Goal: Communication & Community: Ask a question

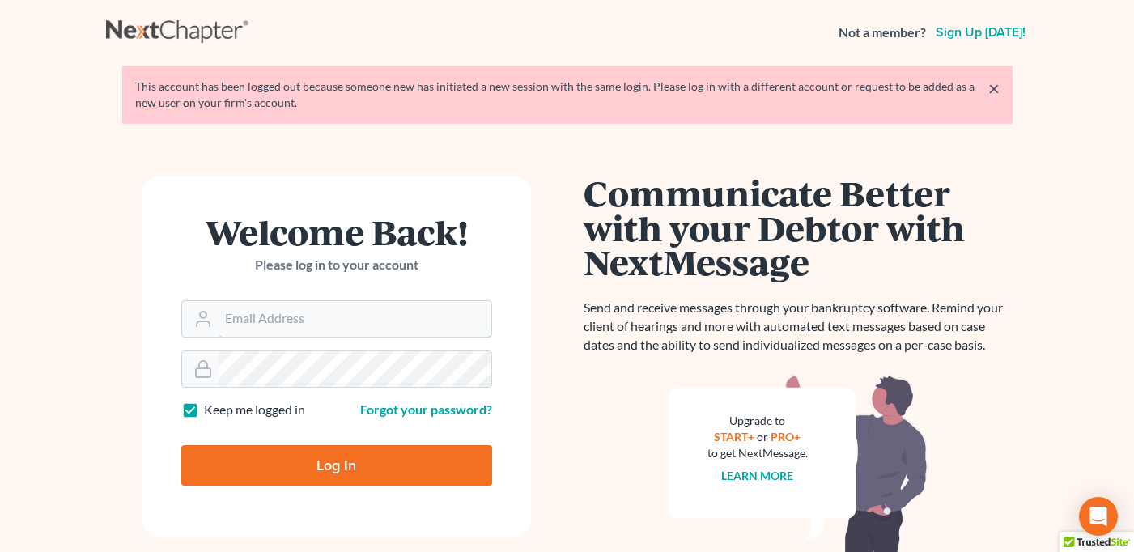
type input "[EMAIL_ADDRESS][DOMAIN_NAME]"
click at [325, 477] on input "Log In" at bounding box center [336, 465] width 311 height 40
type input "Thinking..."
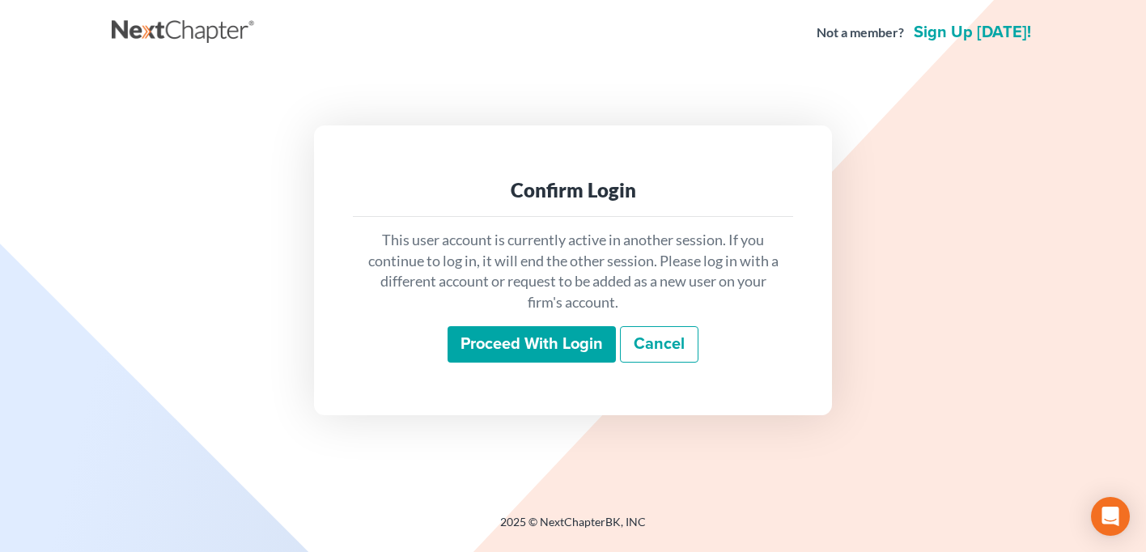
click at [540, 334] on input "Proceed with login" at bounding box center [532, 344] width 168 height 37
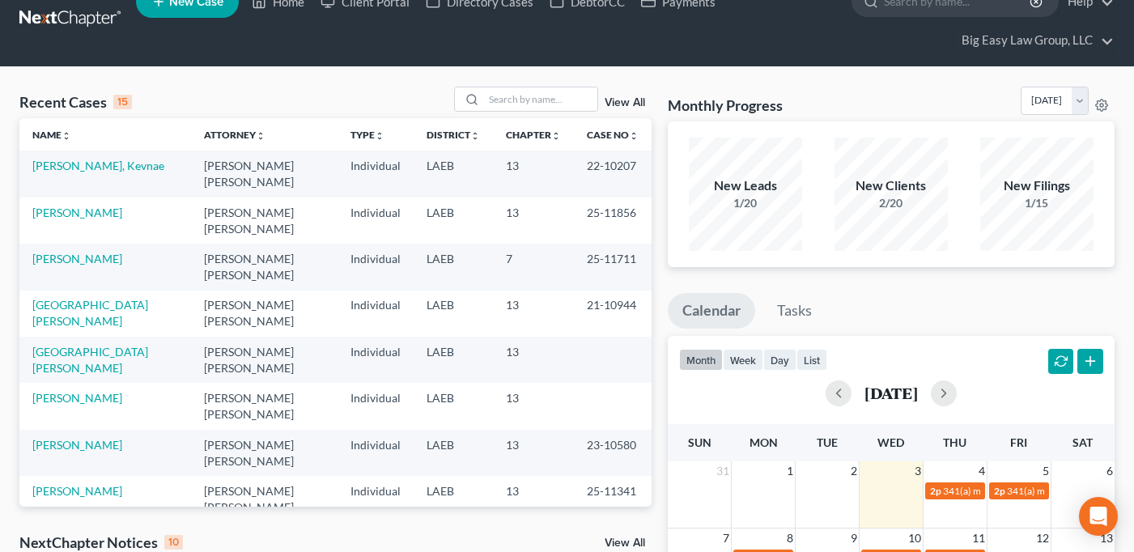
scroll to position [28, 0]
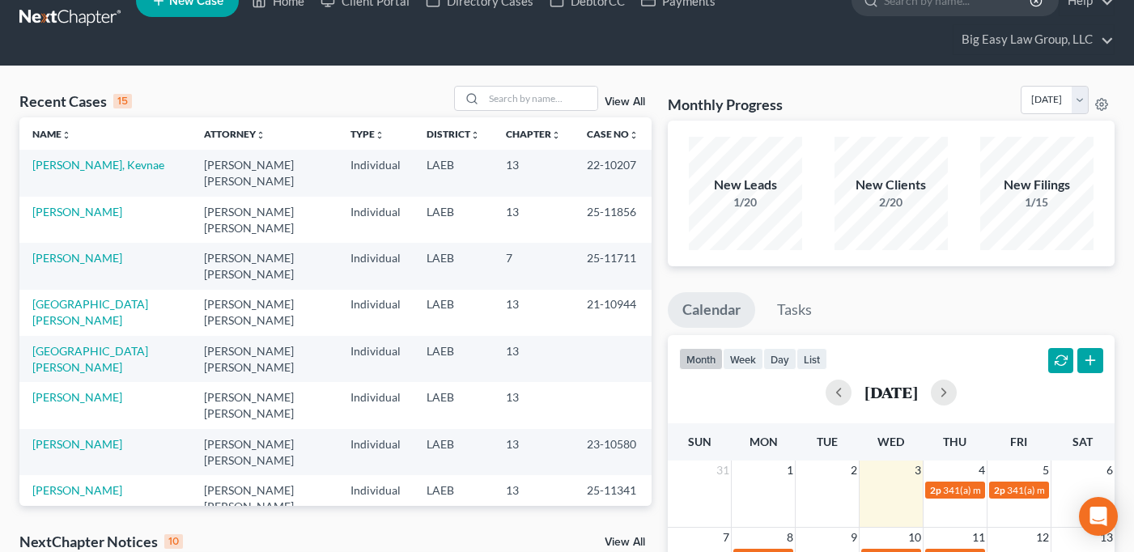
click at [533, 96] on input "search" at bounding box center [540, 98] width 113 height 23
type input "[PERSON_NAME]"
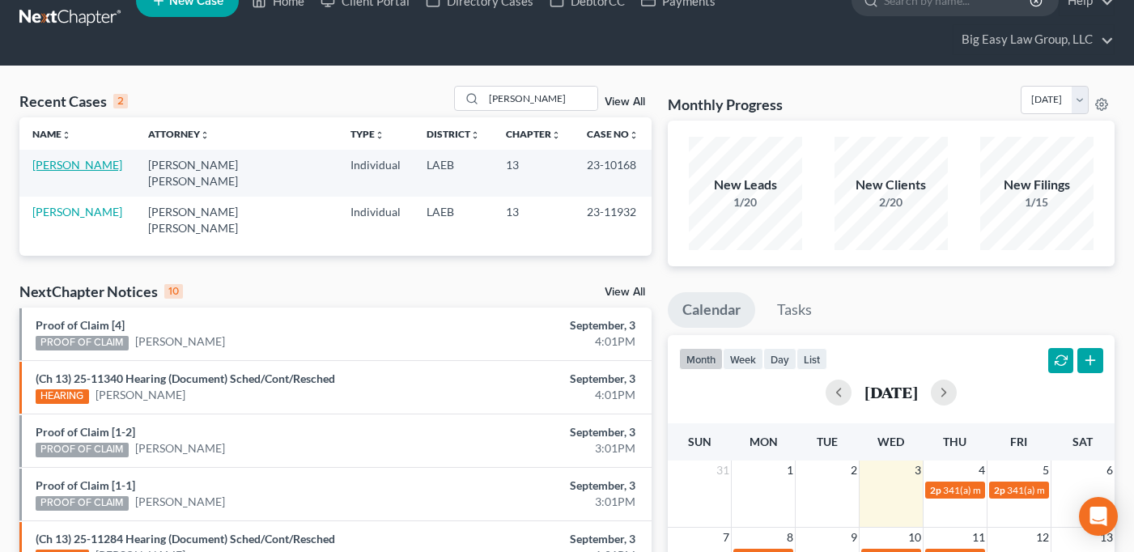
click at [87, 168] on link "[PERSON_NAME]" at bounding box center [77, 165] width 90 height 14
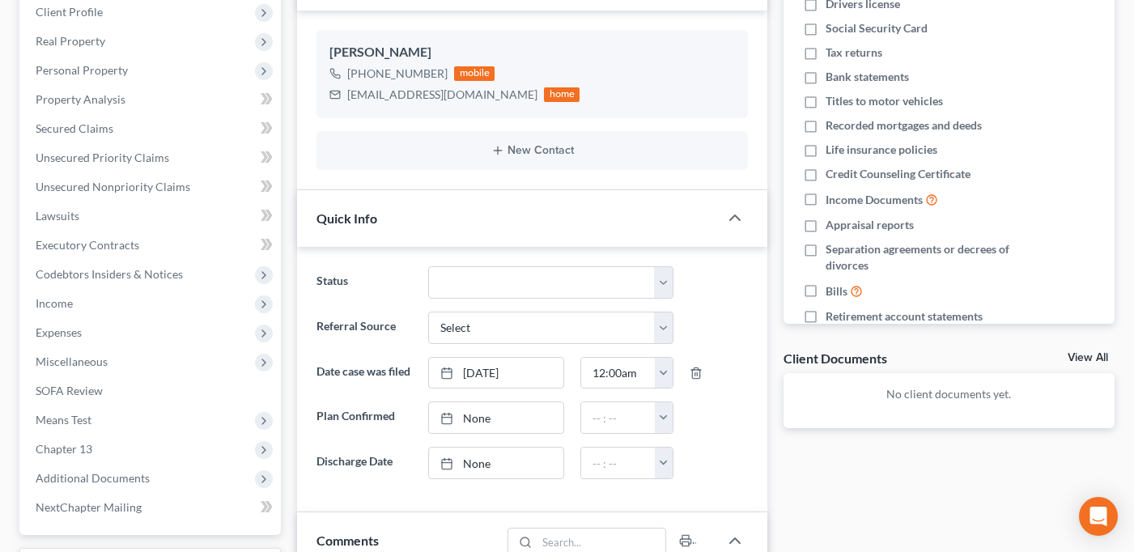
scroll to position [278, 0]
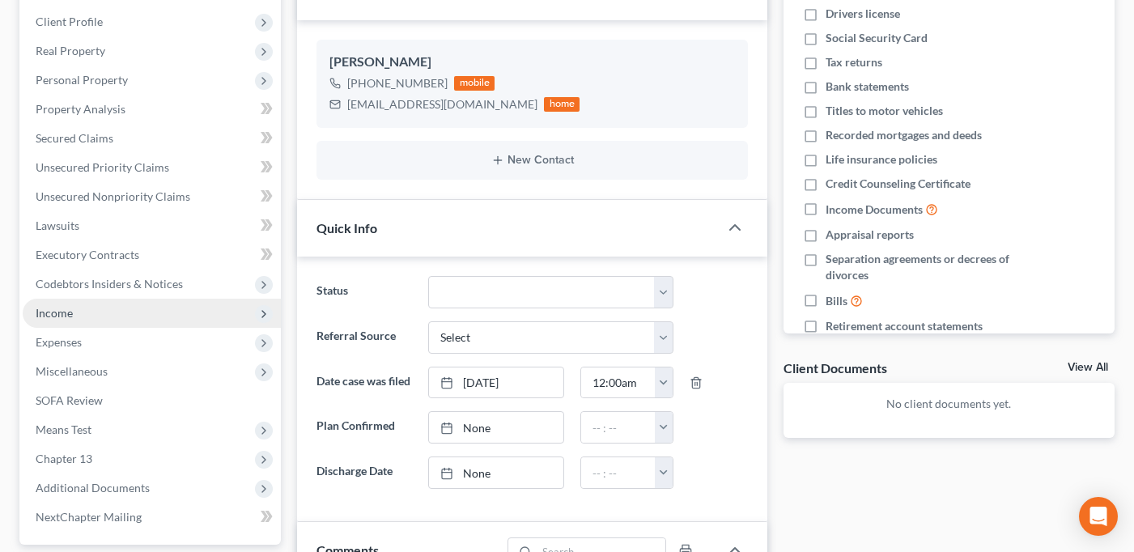
click at [129, 314] on span "Income" at bounding box center [152, 313] width 258 height 29
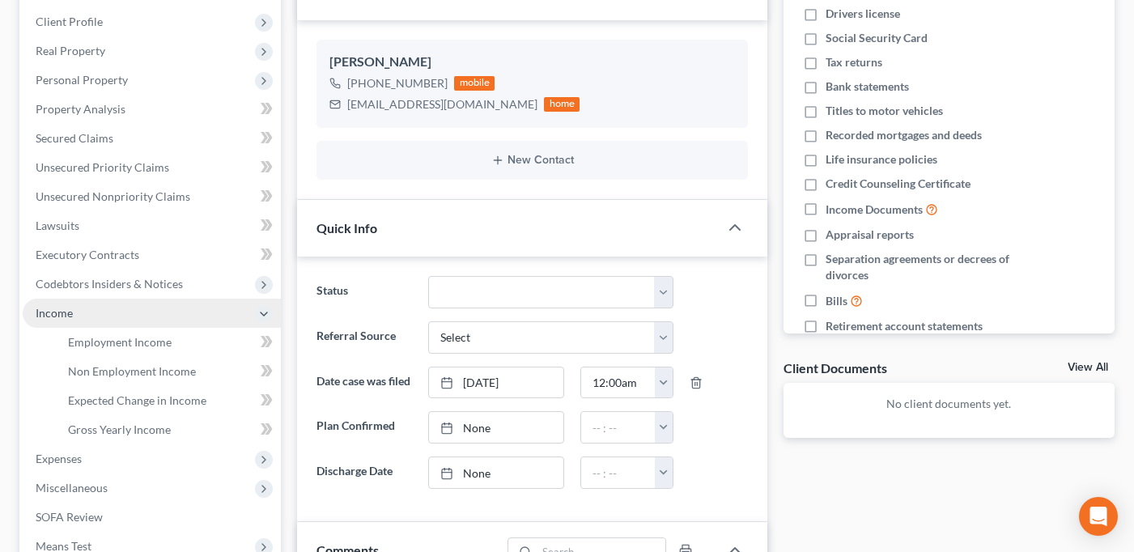
click at [129, 314] on span "Income" at bounding box center [152, 313] width 258 height 29
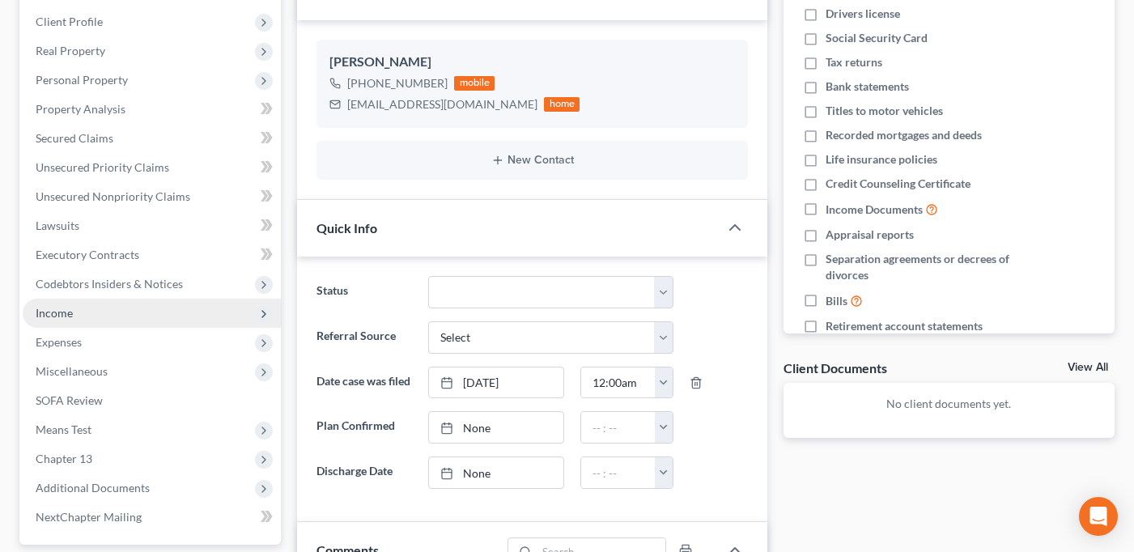
click at [125, 312] on span "Income" at bounding box center [152, 313] width 258 height 29
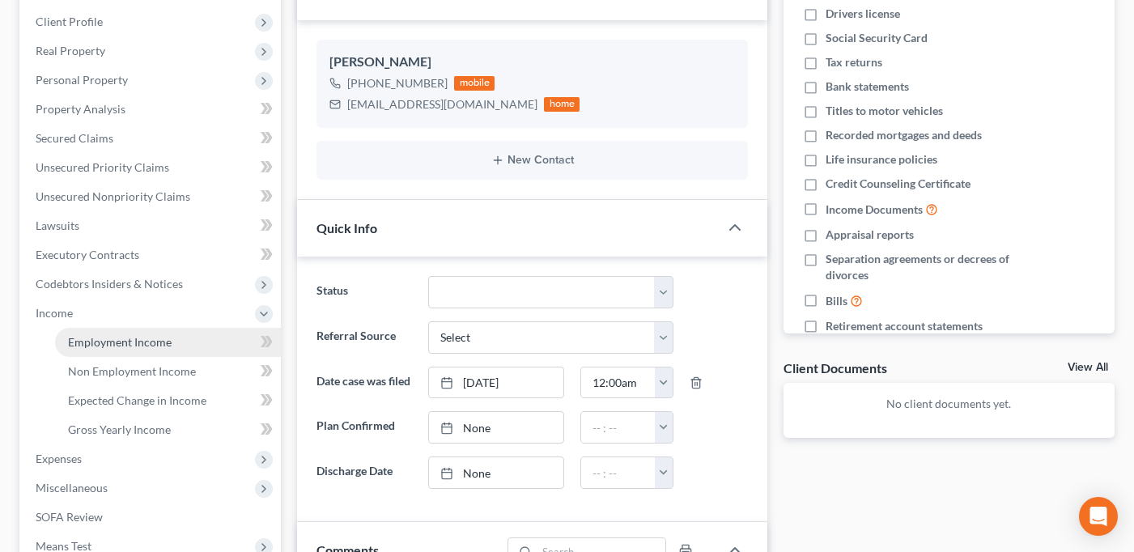
click at [133, 337] on span "Employment Income" at bounding box center [120, 342] width 104 height 14
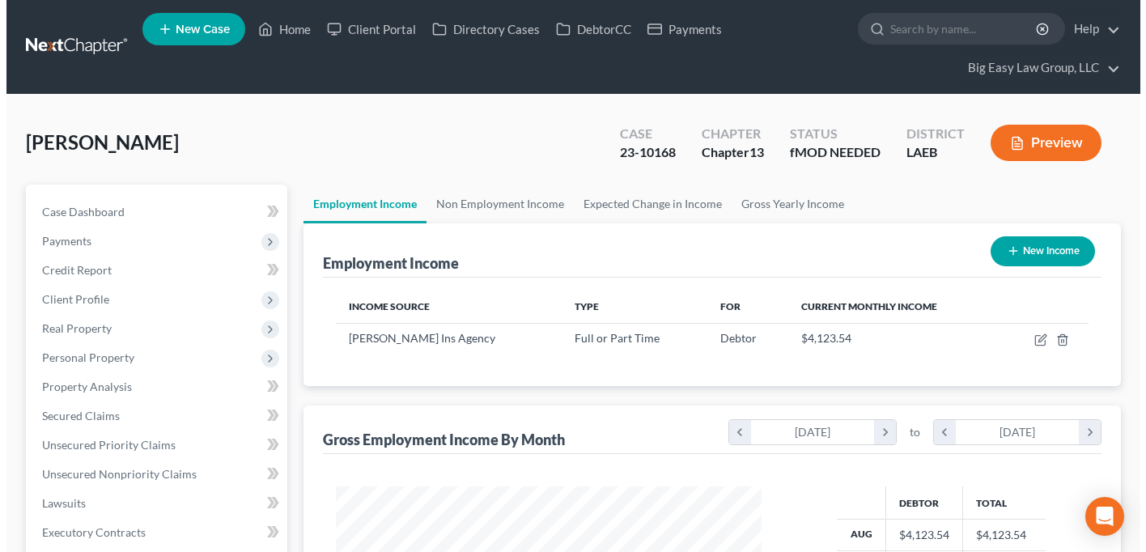
scroll to position [291, 457]
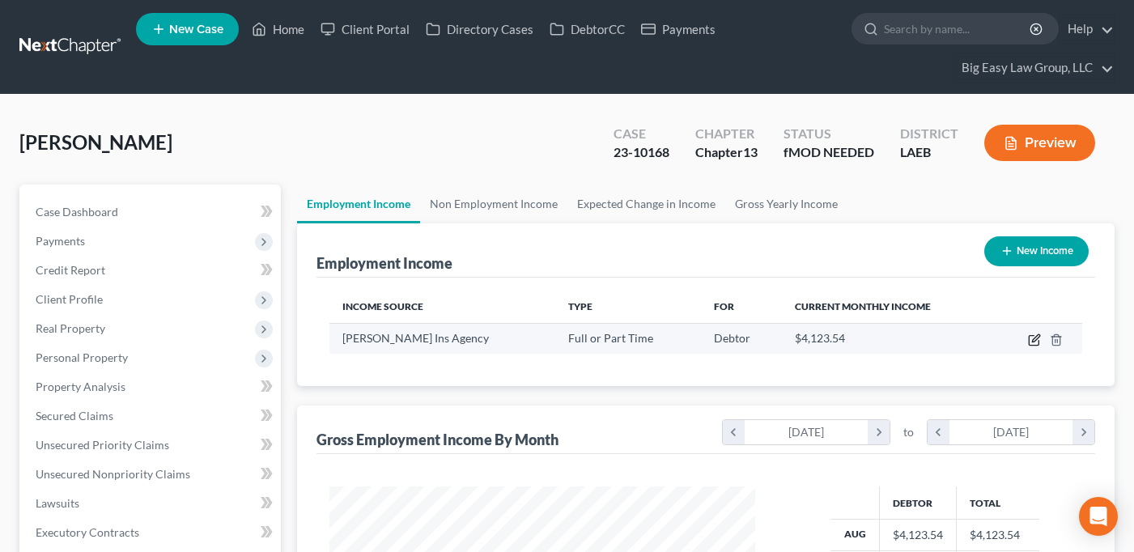
click at [1038, 338] on icon "button" at bounding box center [1035, 337] width 7 height 7
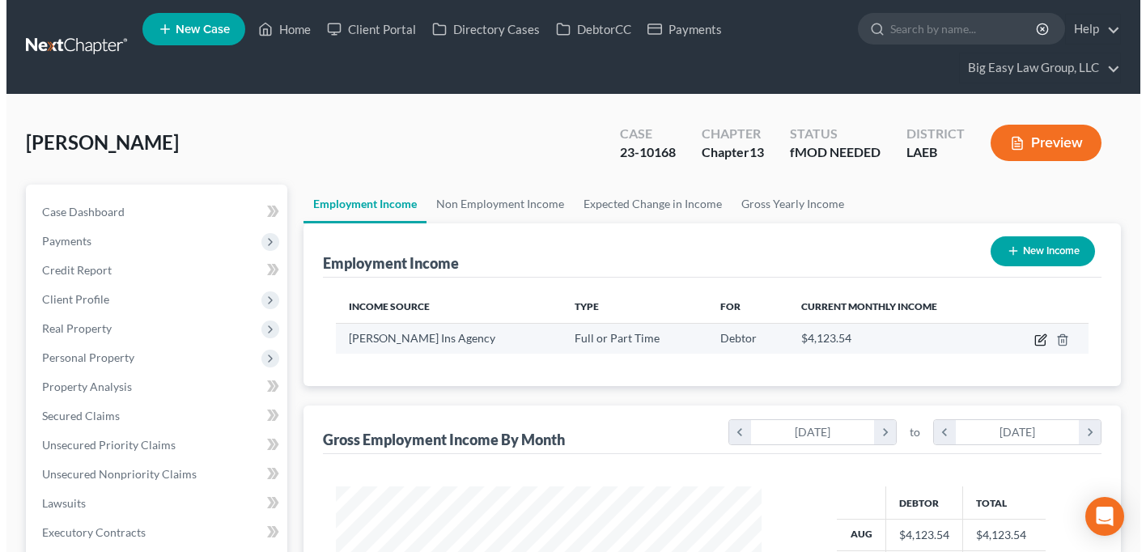
scroll to position [291, 464]
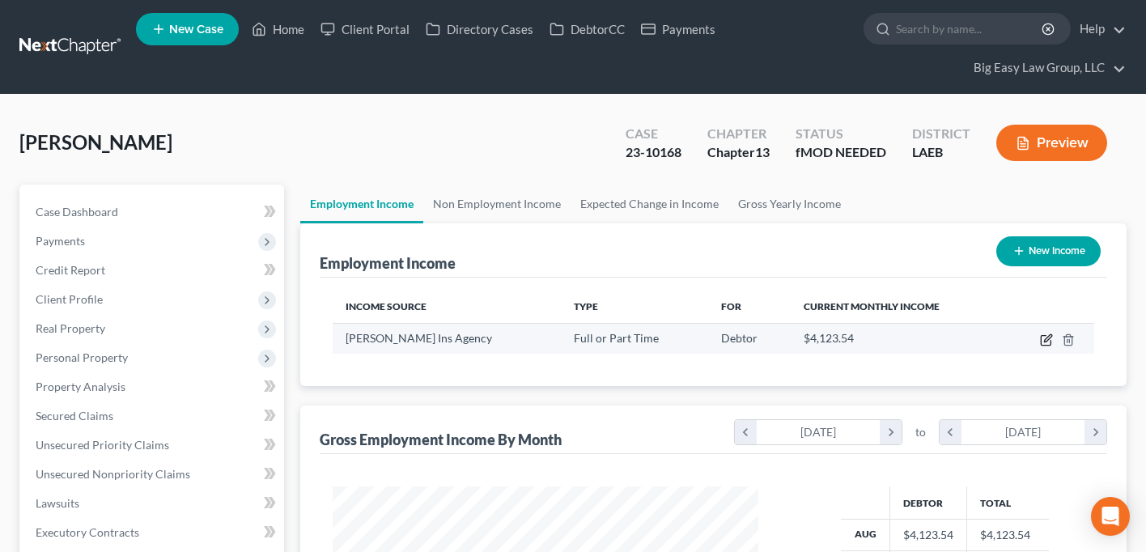
select select "0"
select select "19"
select select "1"
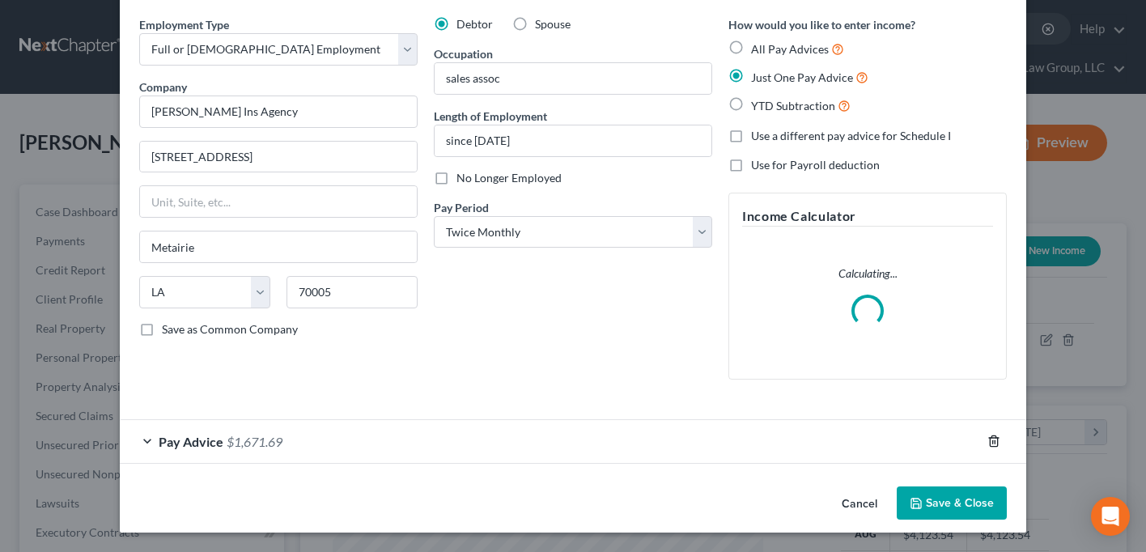
click at [990, 436] on icon "button" at bounding box center [993, 441] width 7 height 11
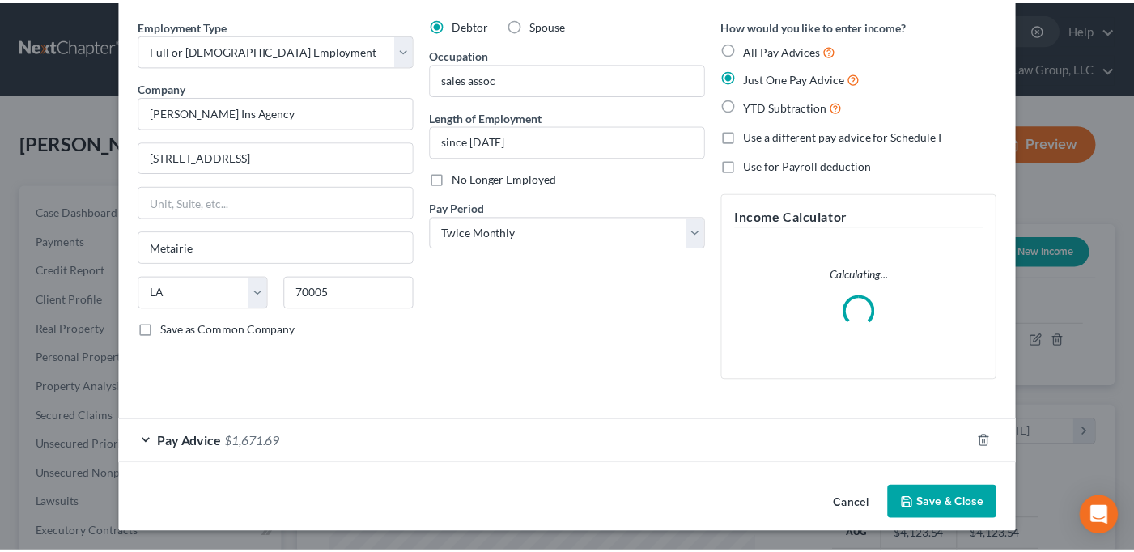
scroll to position [14, 0]
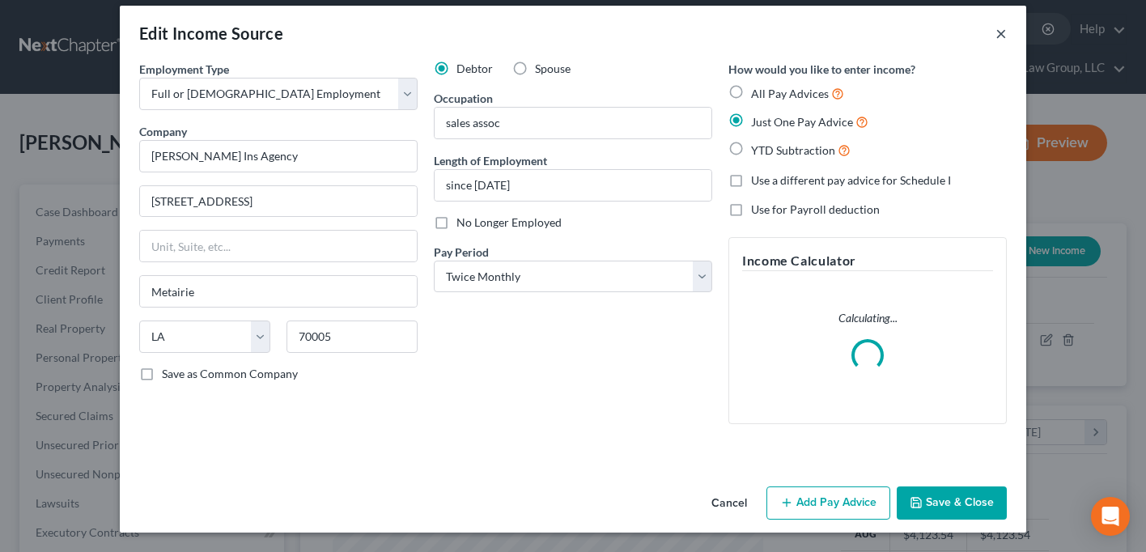
click at [995, 28] on button "×" at bounding box center [1000, 32] width 11 height 19
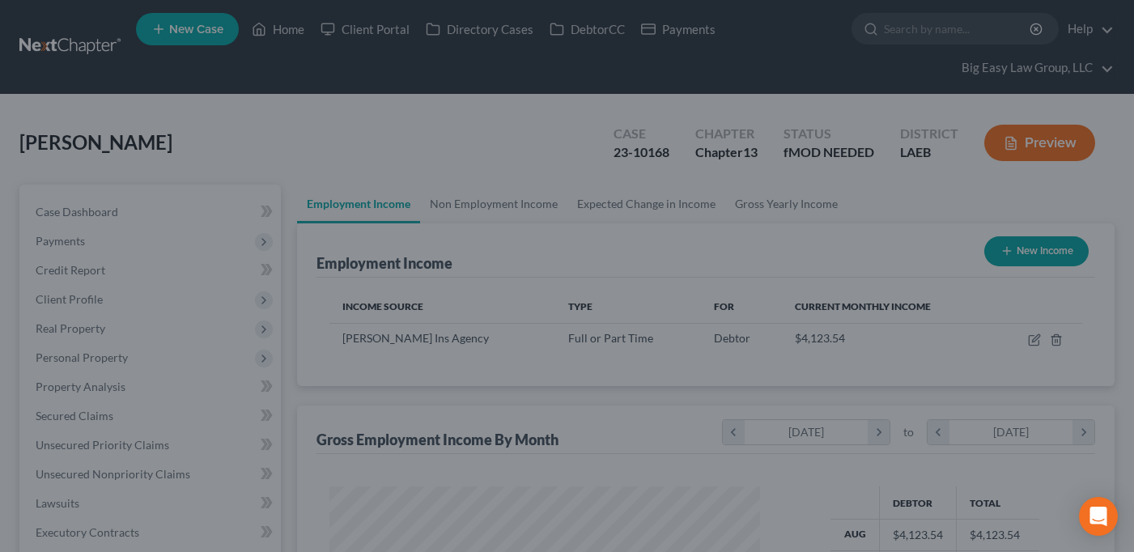
scroll to position [291, 457]
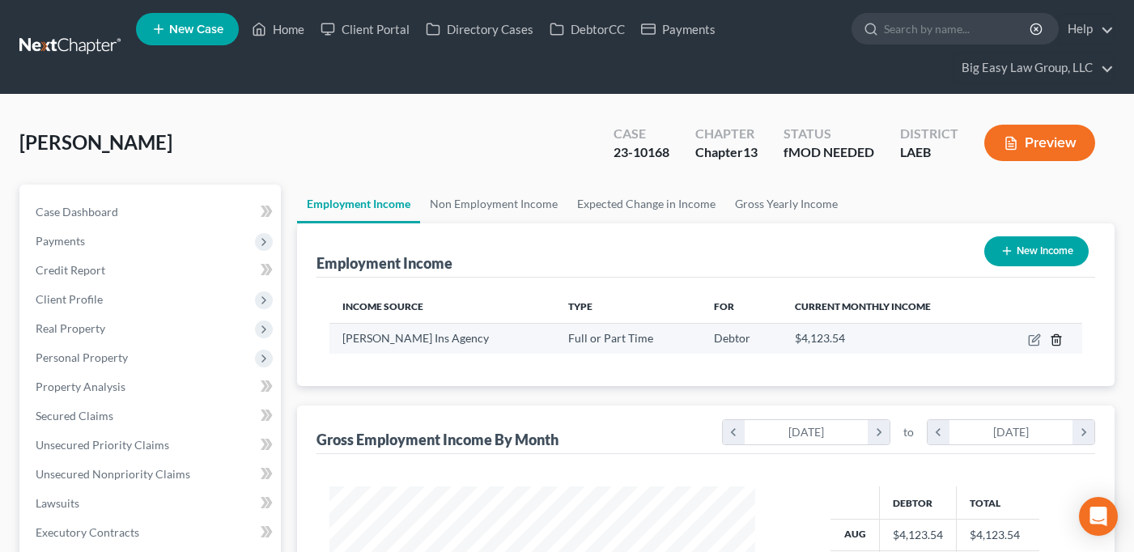
click at [1059, 337] on icon "button" at bounding box center [1055, 339] width 7 height 11
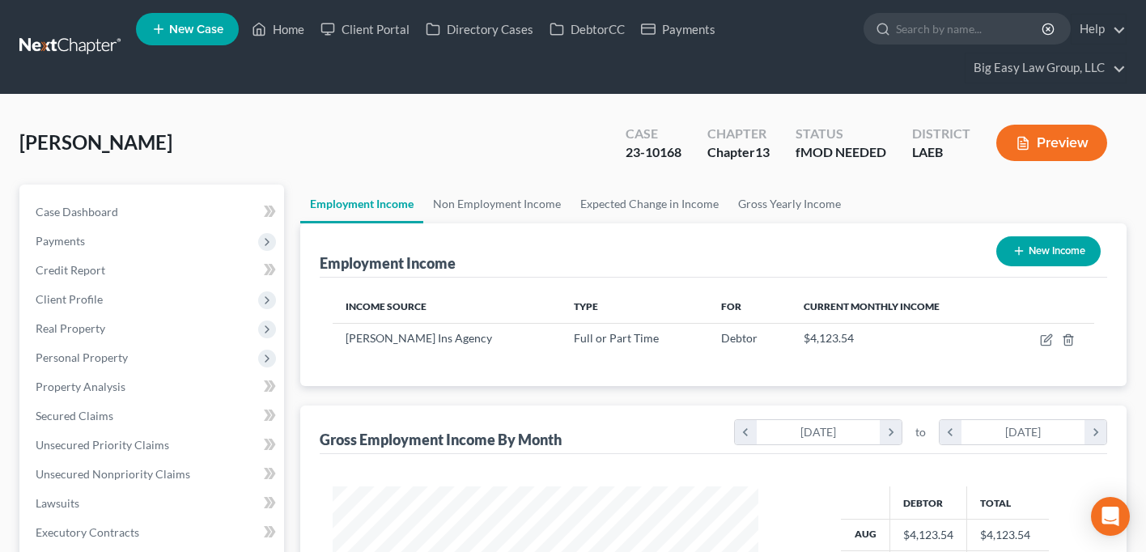
scroll to position [291, 464]
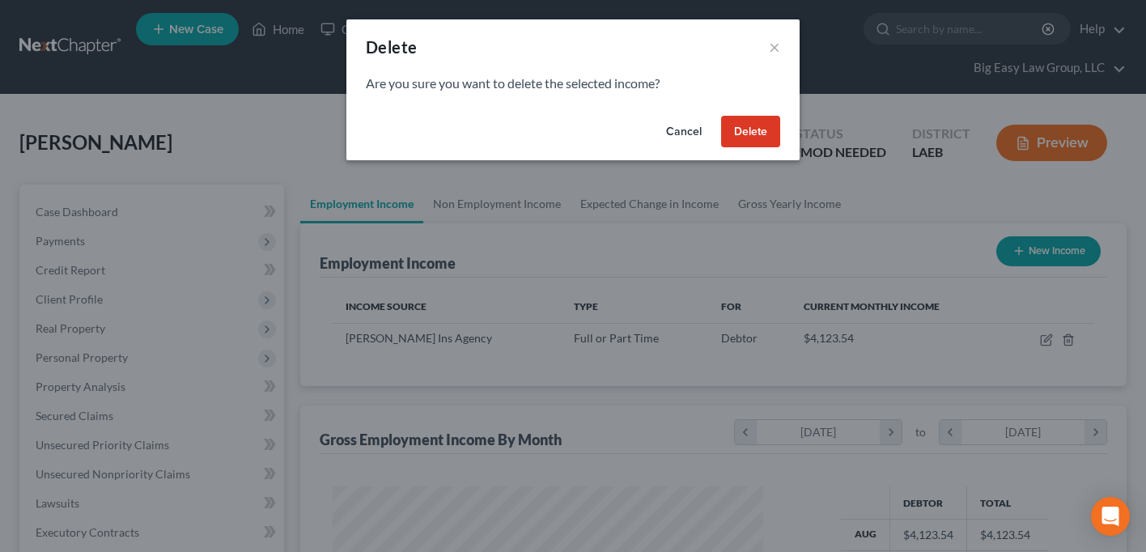
click at [754, 124] on button "Delete" at bounding box center [750, 132] width 59 height 32
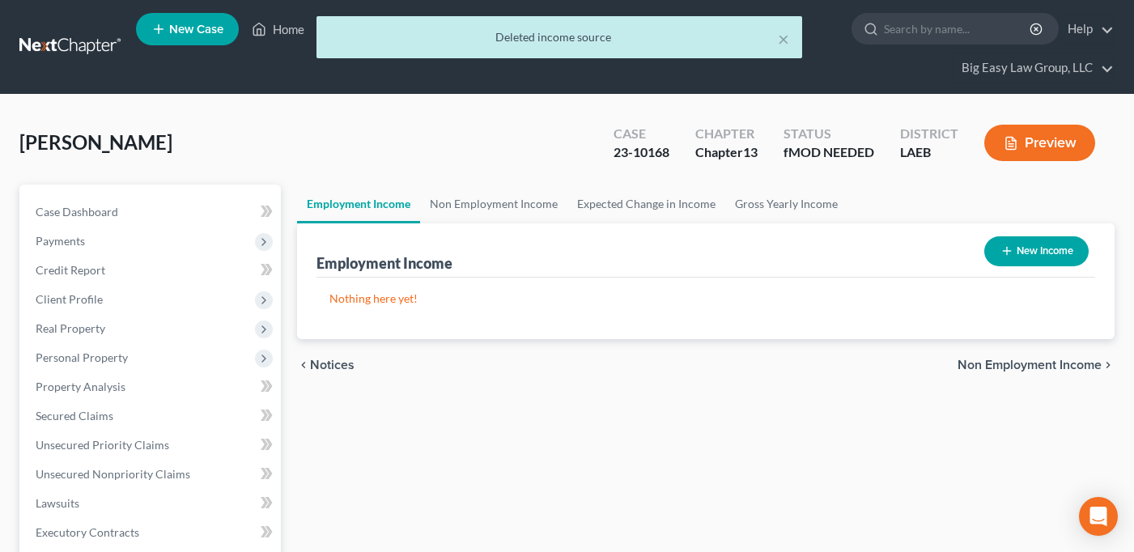
click at [1057, 247] on button "New Income" at bounding box center [1036, 251] width 104 height 30
select select "0"
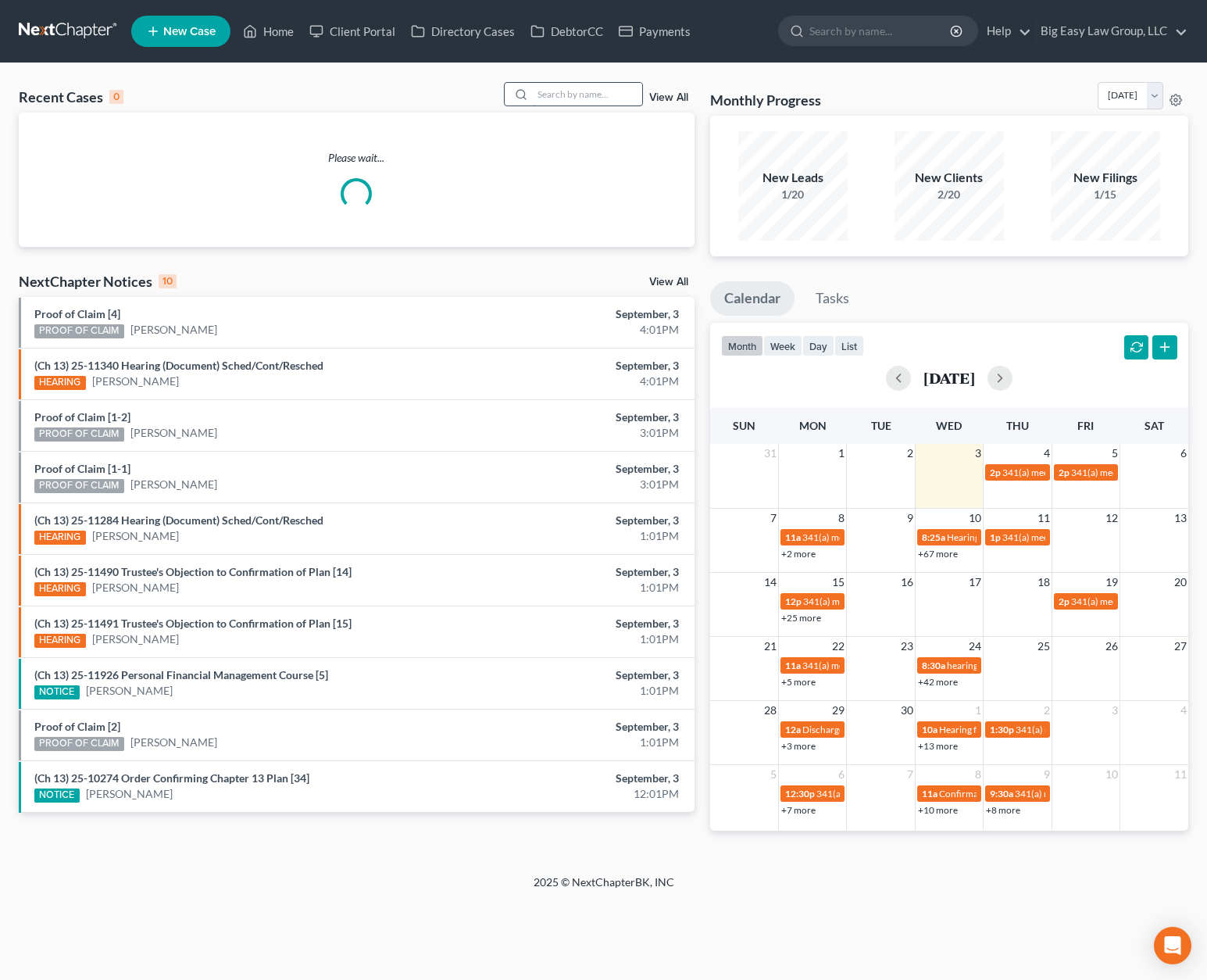
click at [558, 82] on div at bounding box center [574, 94] width 139 height 24
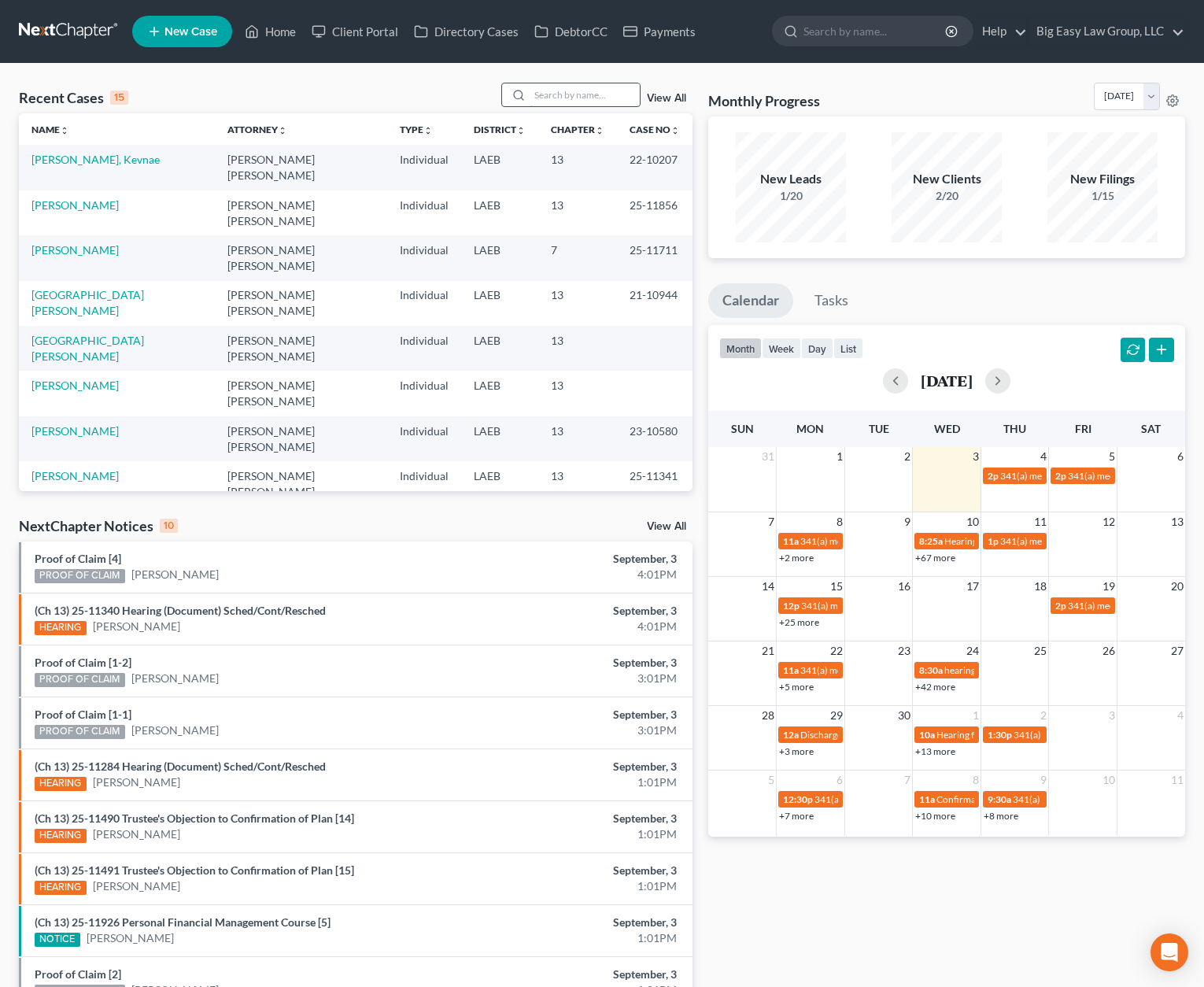
click at [570, 91] on input "search" at bounding box center [584, 94] width 110 height 22
type input "[PERSON_NAME]"
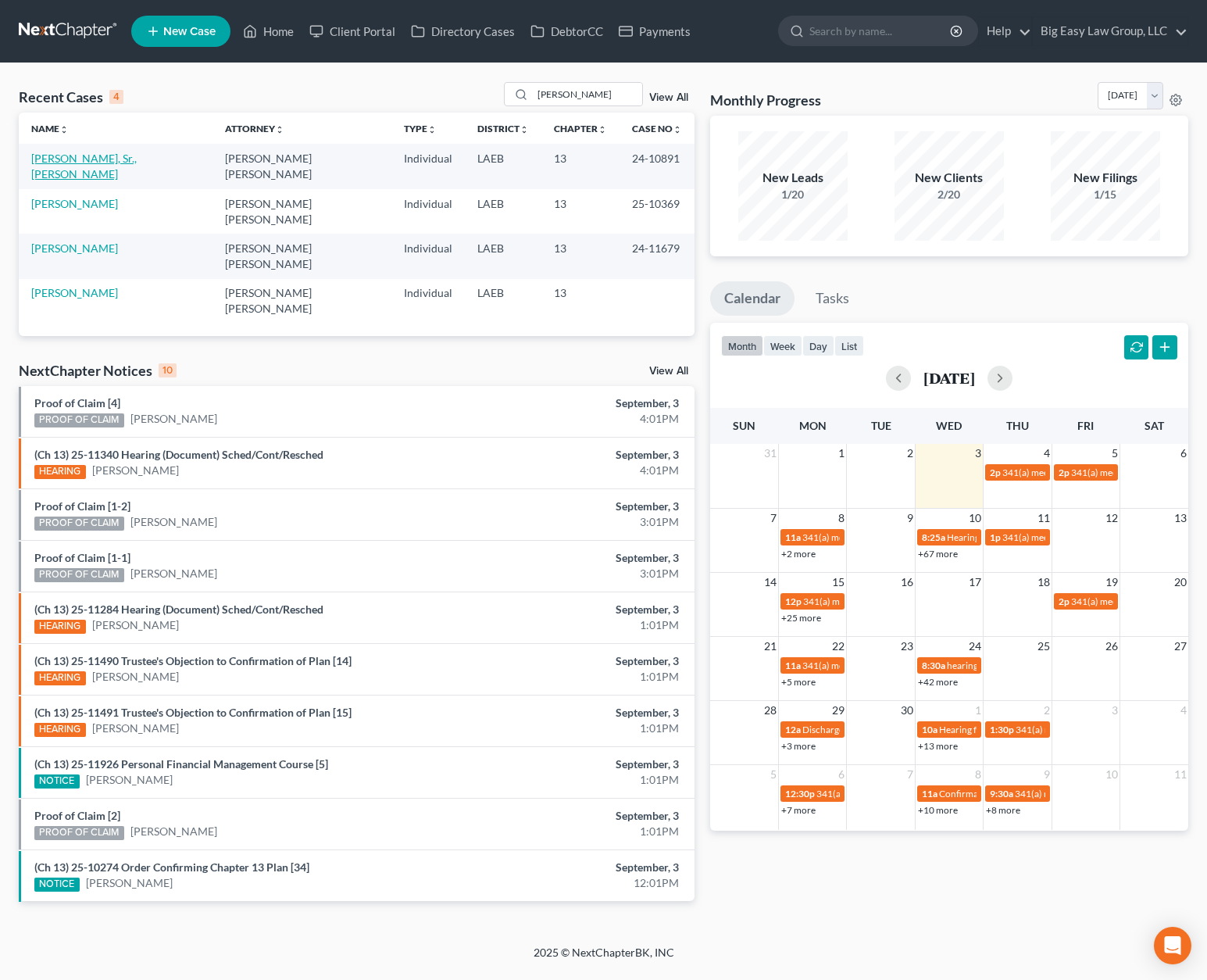
click at [96, 157] on link "[PERSON_NAME], Sr., [PERSON_NAME]" at bounding box center [83, 166] width 105 height 29
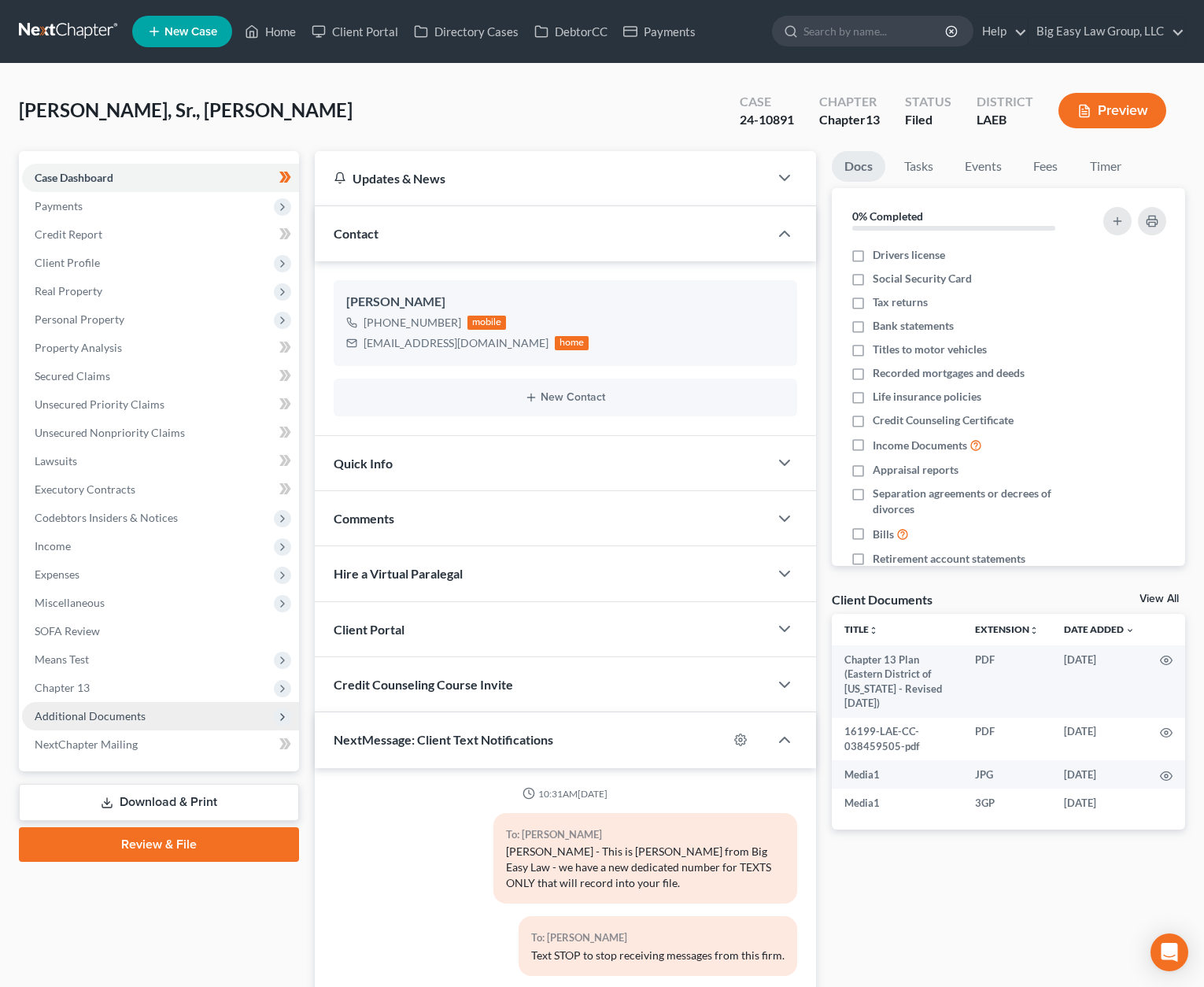
scroll to position [37380, 0]
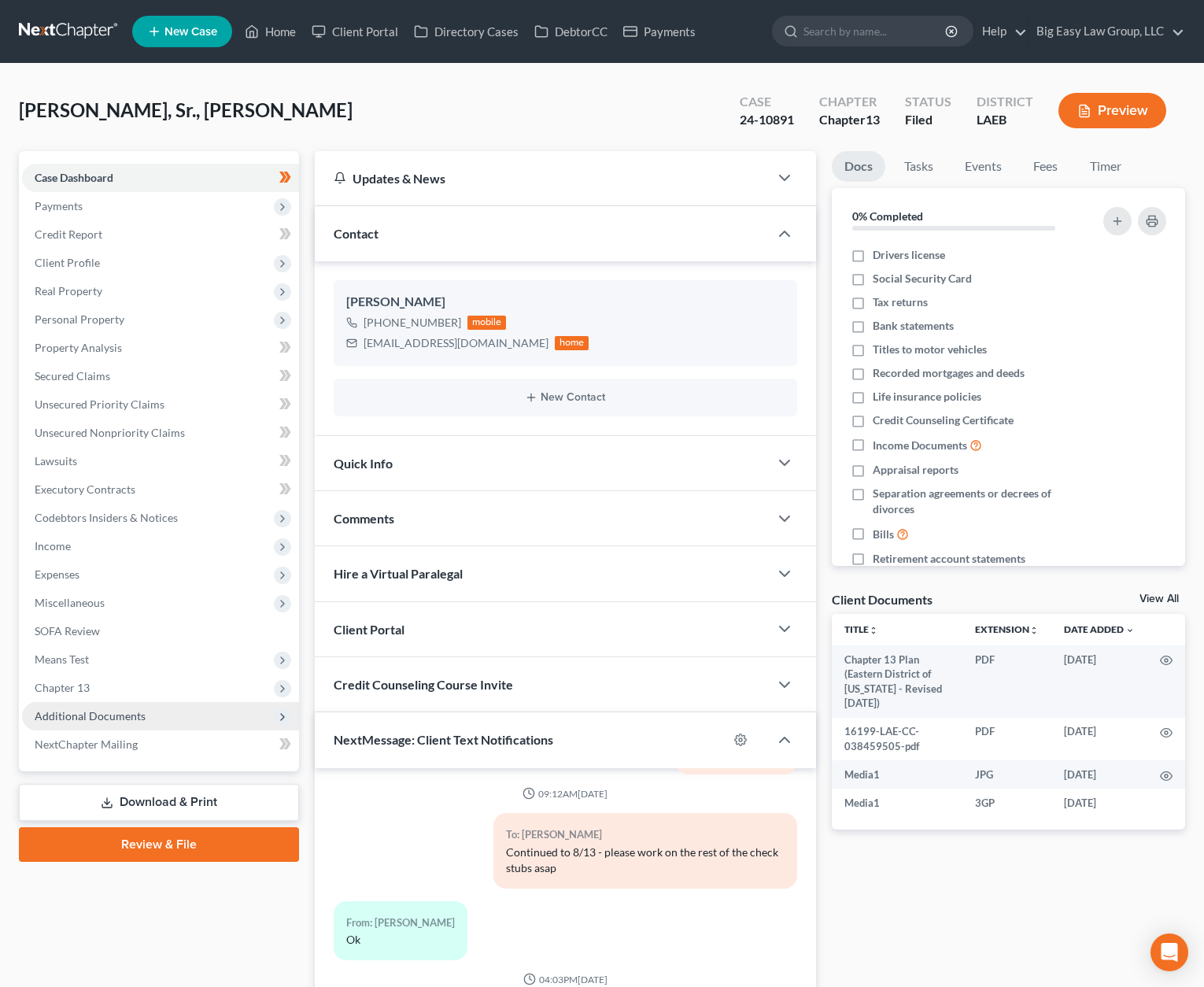
click at [176, 704] on span "Additional Documents" at bounding box center [160, 716] width 277 height 28
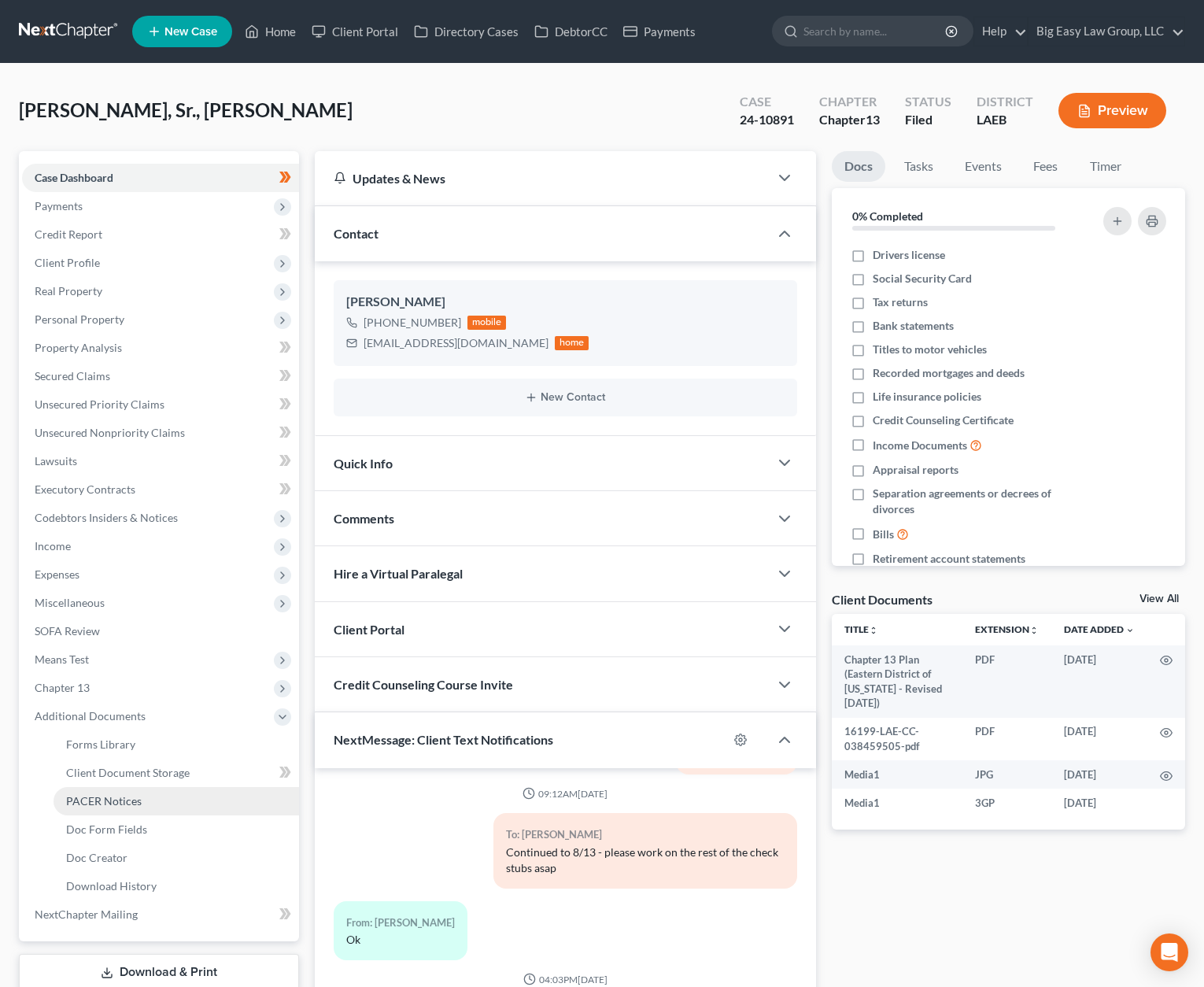
click at [195, 809] on link "PACER Notices" at bounding box center [176, 800] width 246 height 28
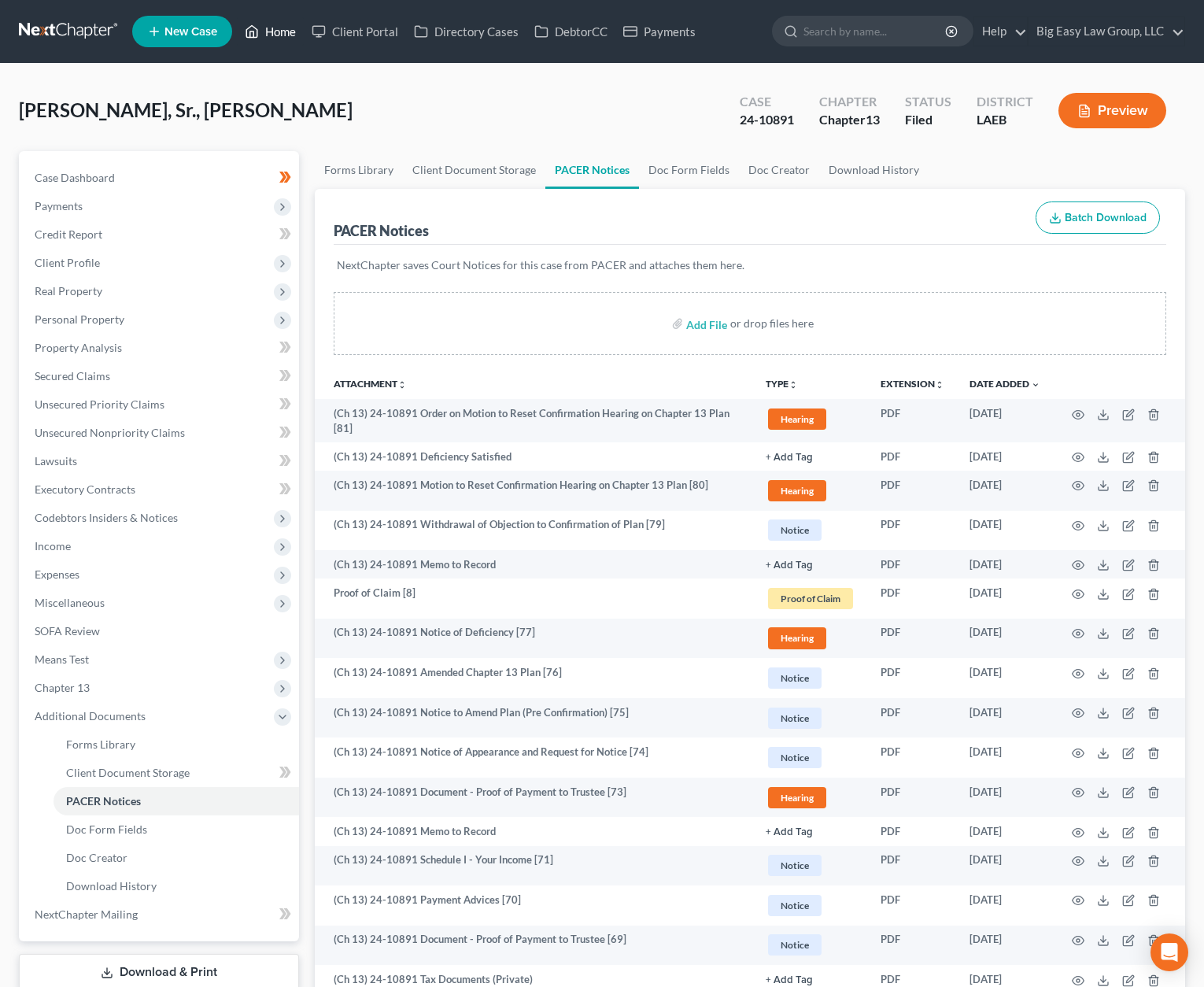
click at [278, 27] on link "Home" at bounding box center [270, 31] width 67 height 28
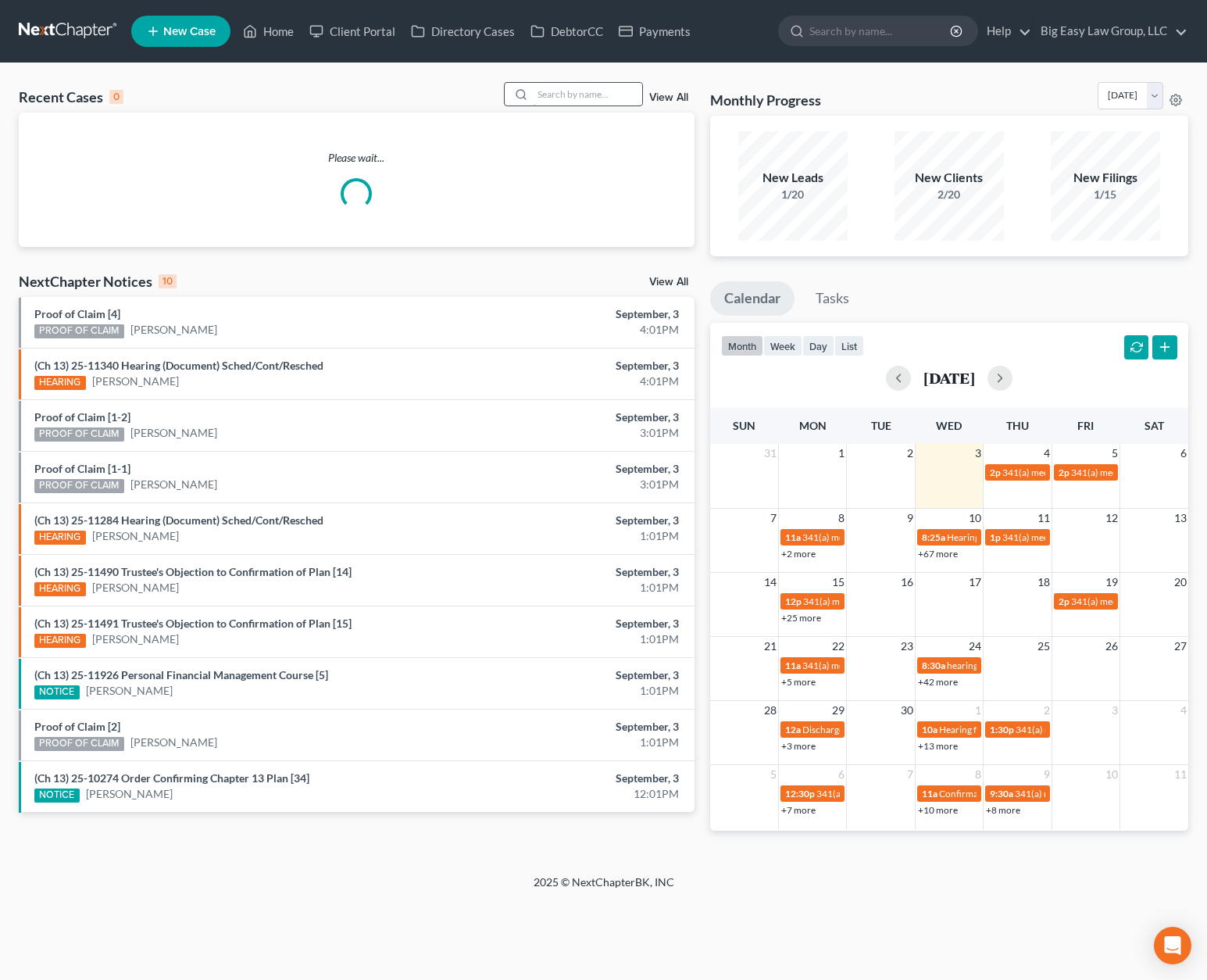
click at [547, 102] on input "search" at bounding box center [587, 94] width 109 height 22
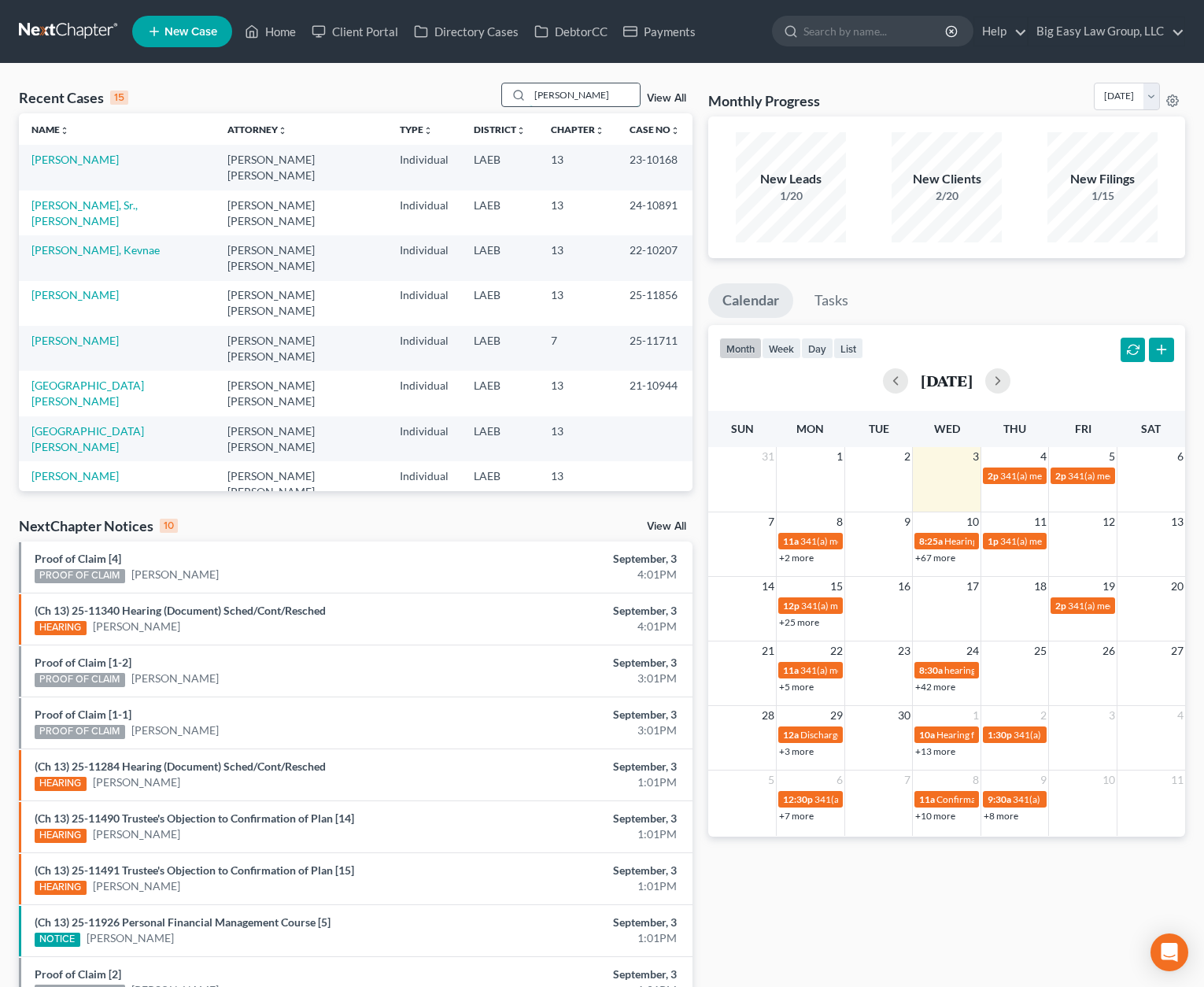
type input "[PERSON_NAME]"
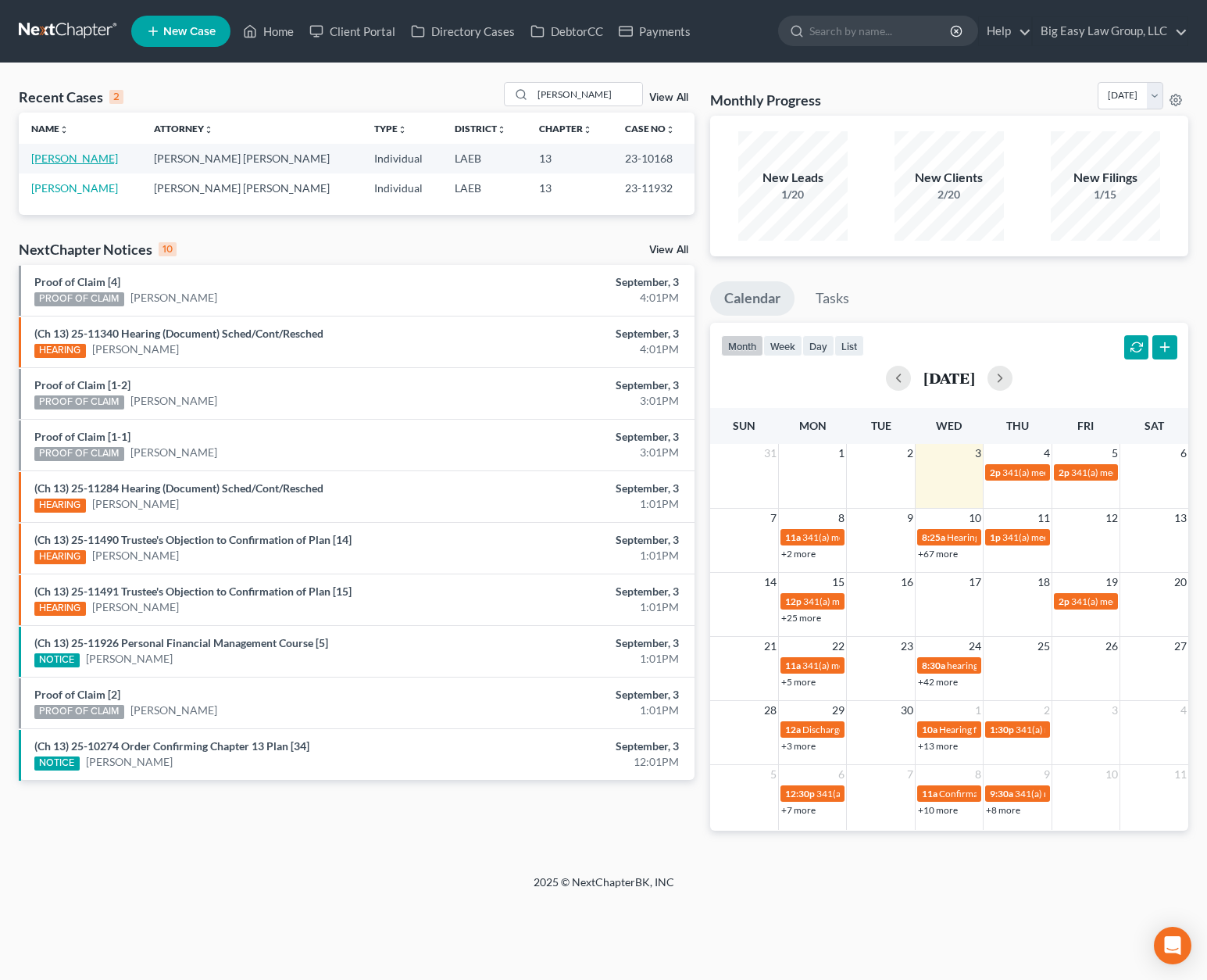
click at [100, 155] on link "[PERSON_NAME]" at bounding box center [74, 158] width 87 height 14
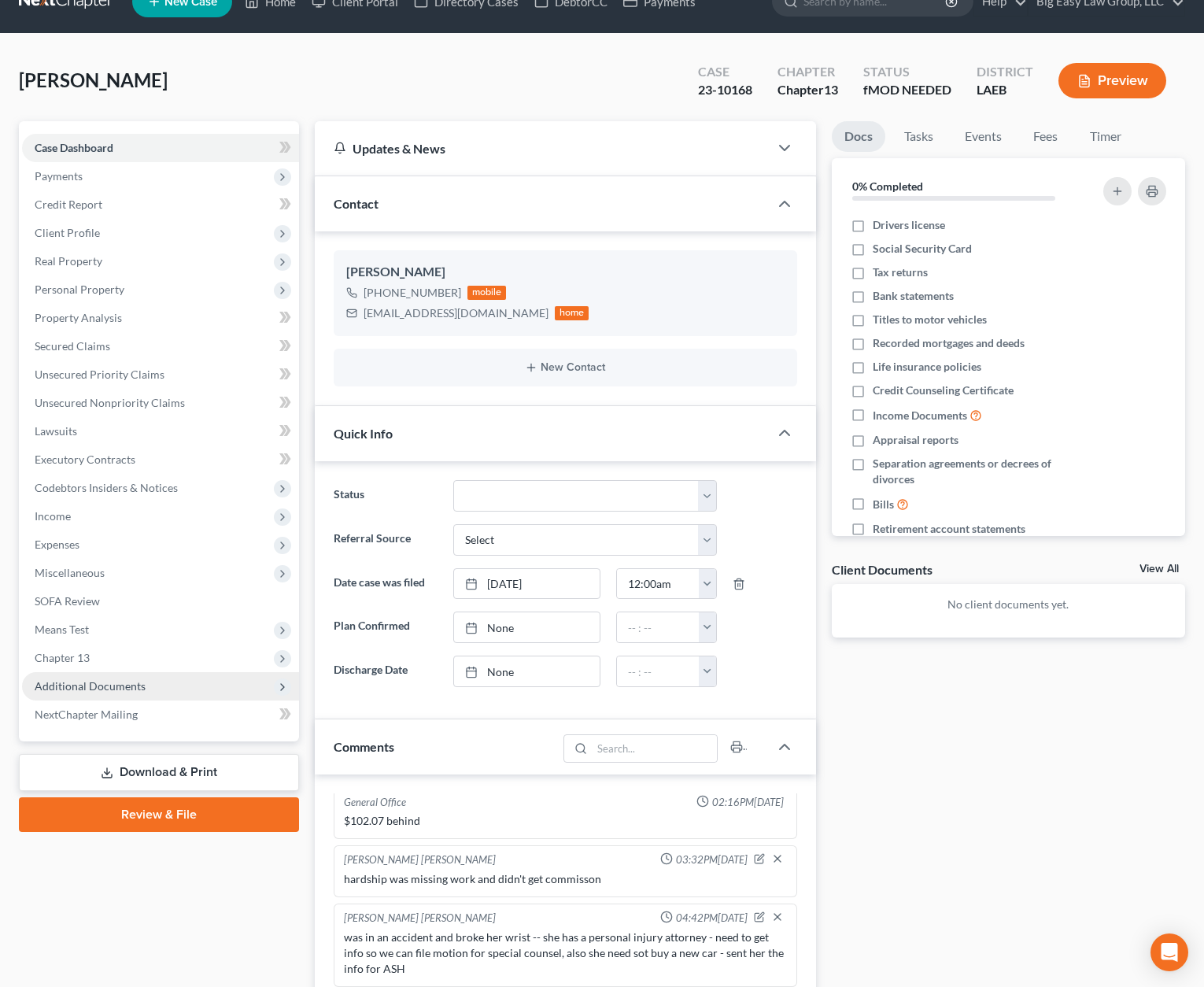
scroll to position [3261, 0]
click at [172, 675] on span "Additional Documents" at bounding box center [160, 686] width 277 height 28
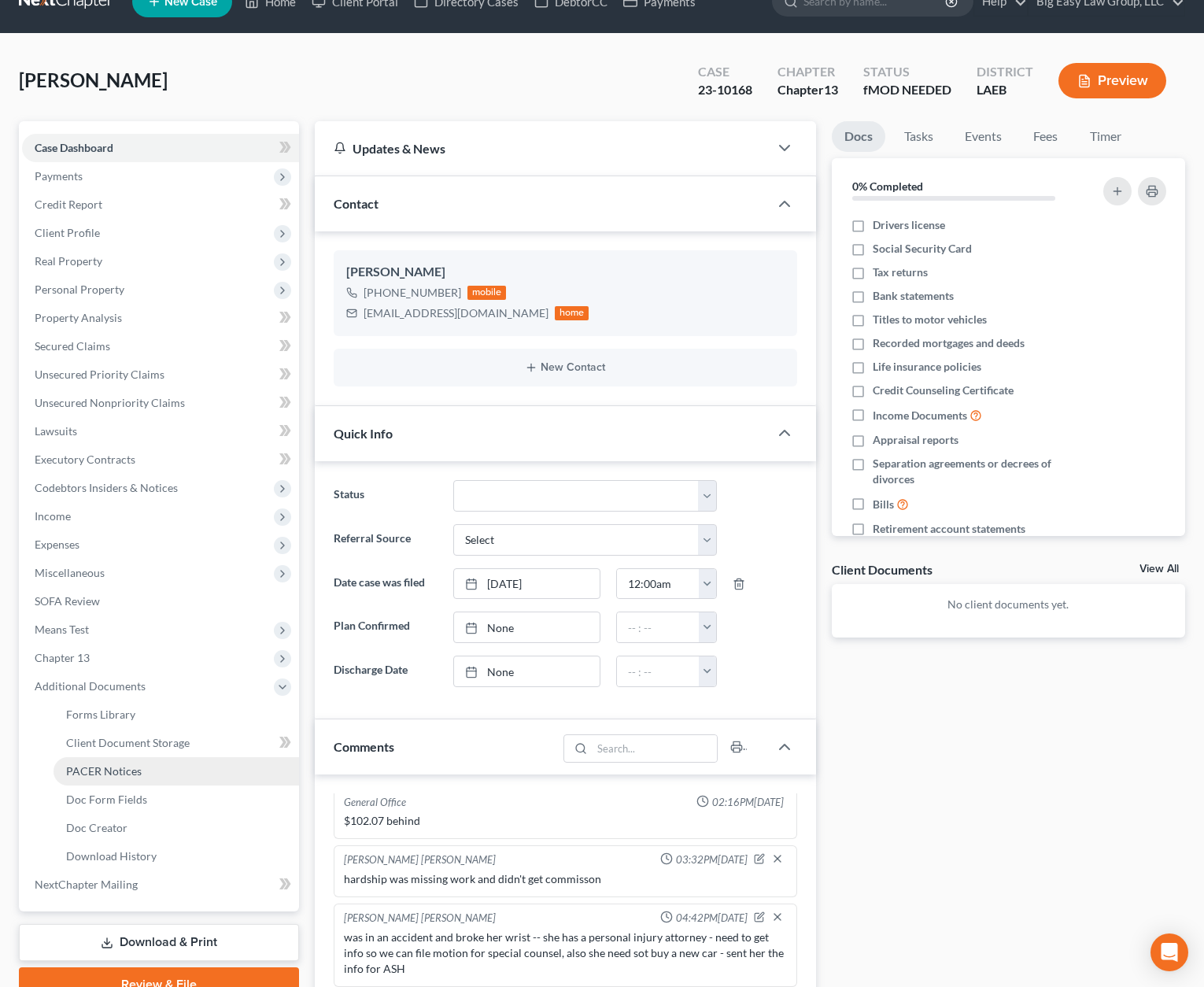
click at [155, 769] on link "PACER Notices" at bounding box center [176, 771] width 246 height 28
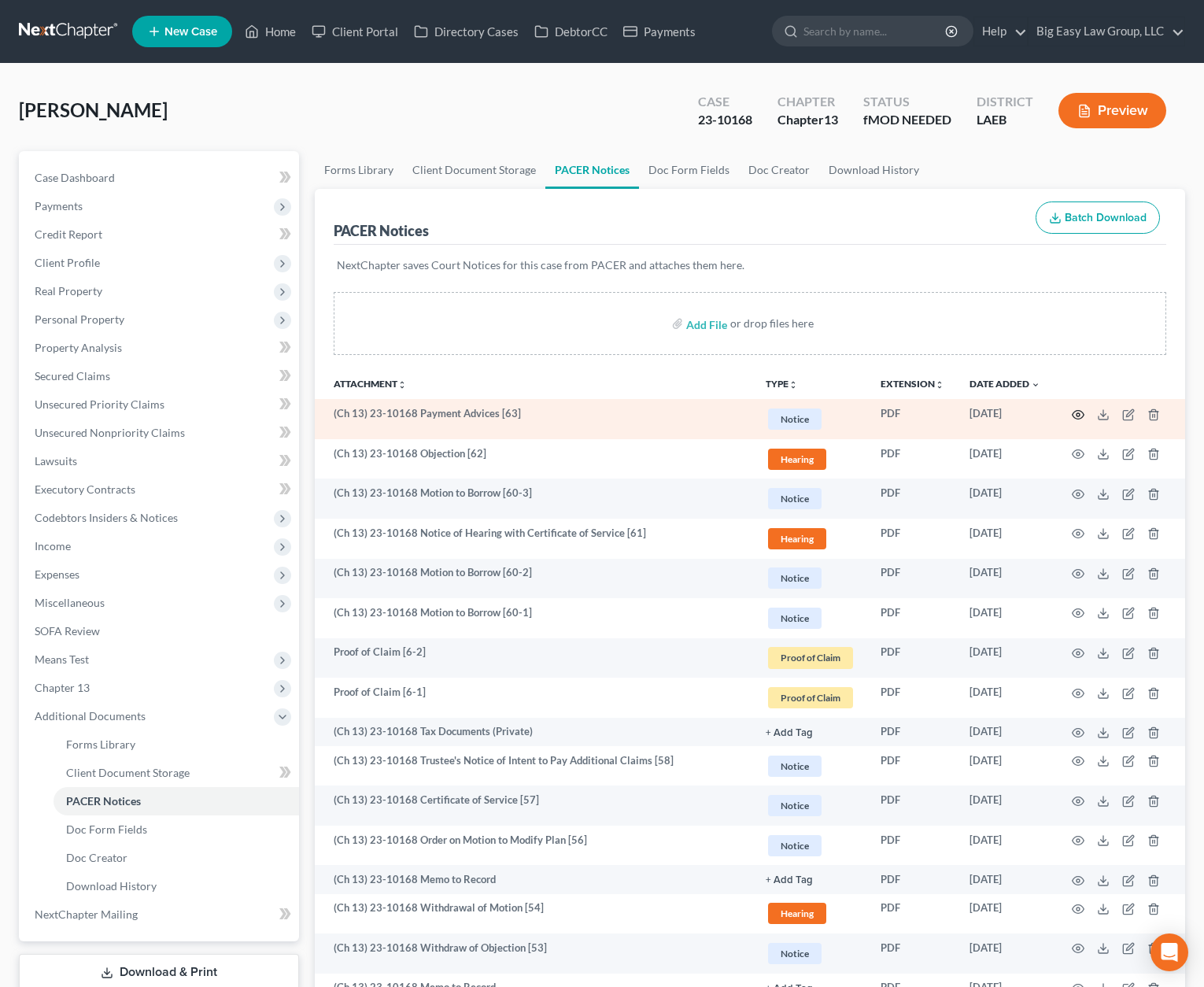
click at [1077, 415] on circle "button" at bounding box center [1078, 414] width 3 height 3
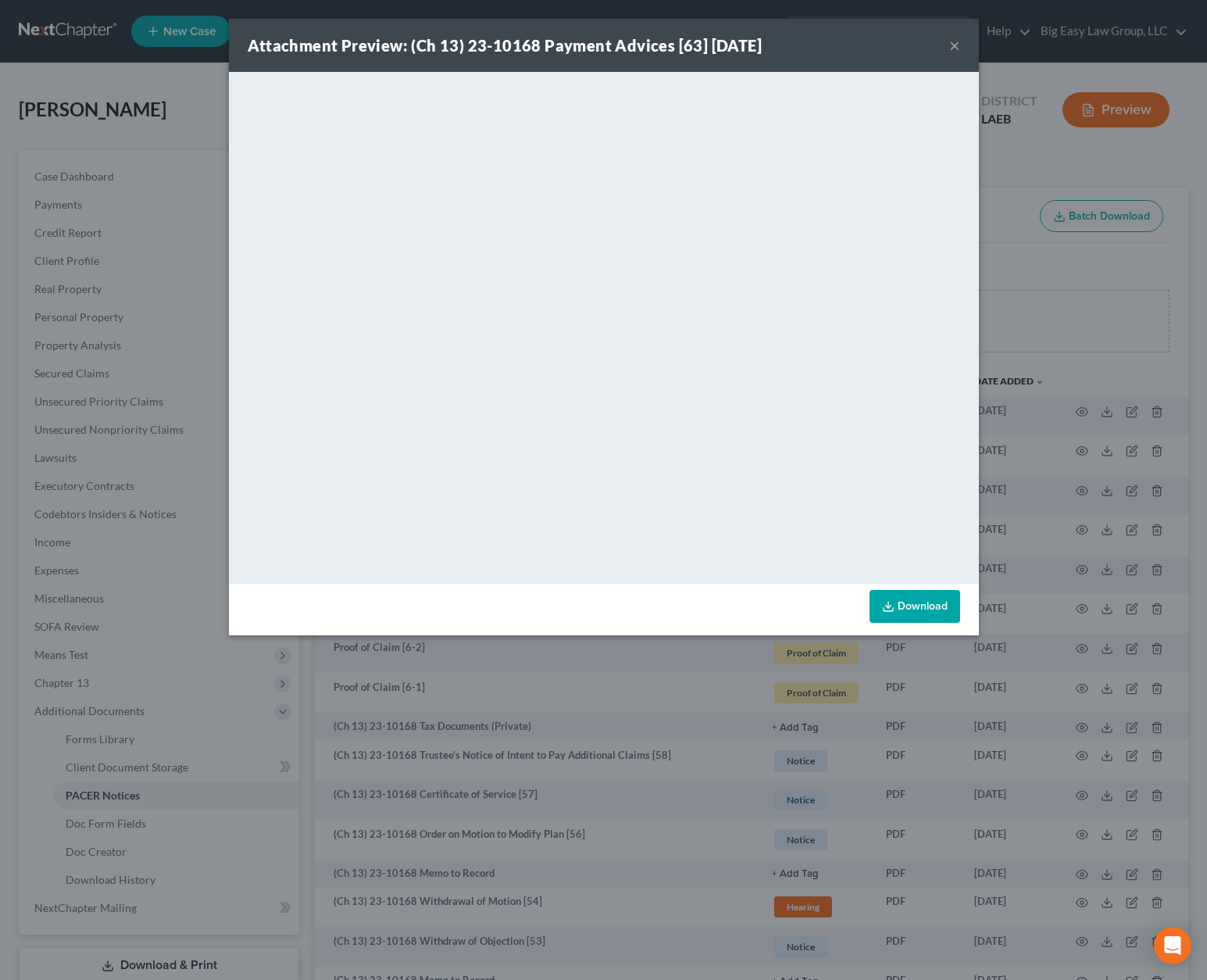
click at [949, 41] on button "×" at bounding box center [954, 44] width 11 height 18
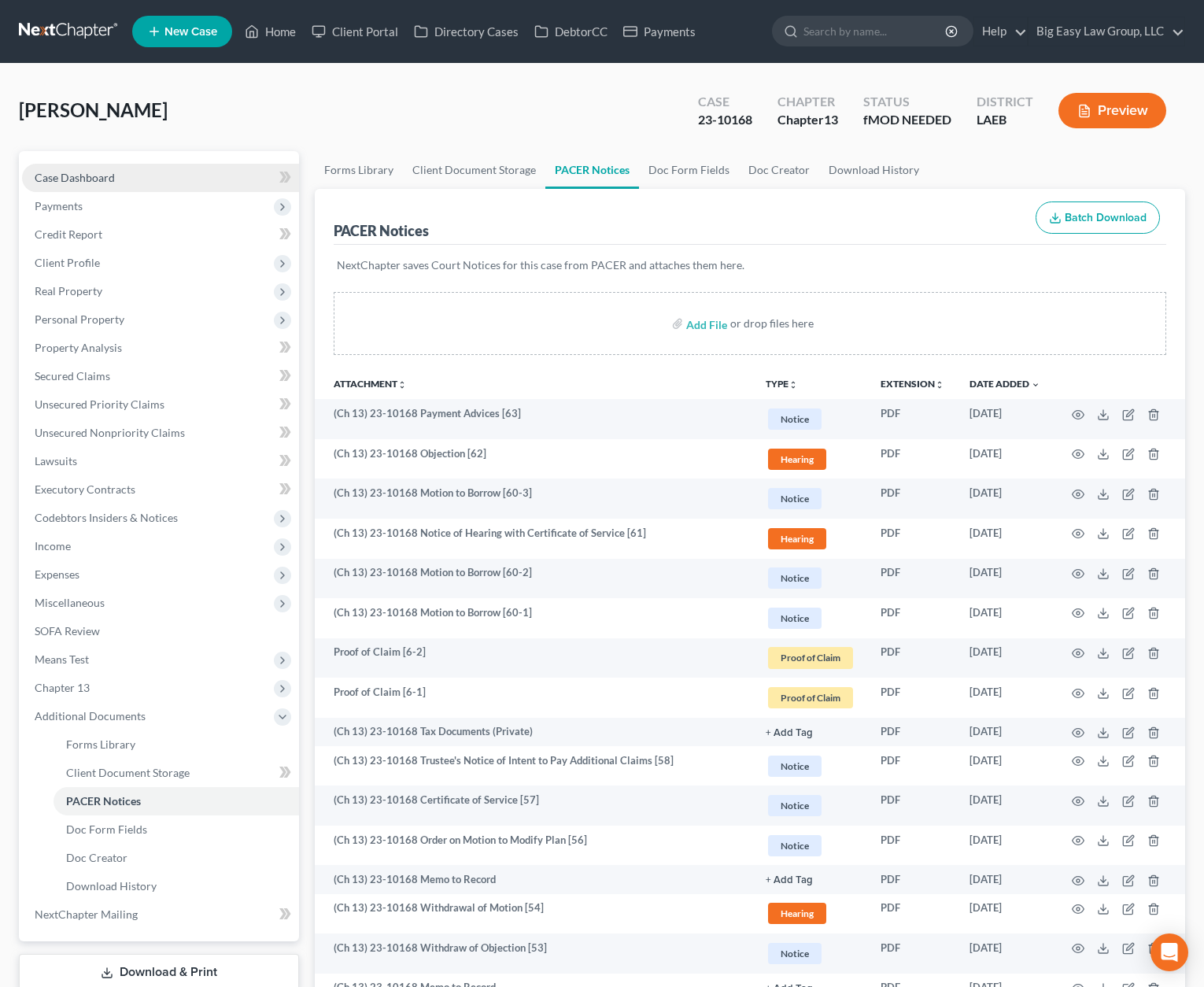
click at [194, 168] on link "Case Dashboard" at bounding box center [160, 177] width 277 height 28
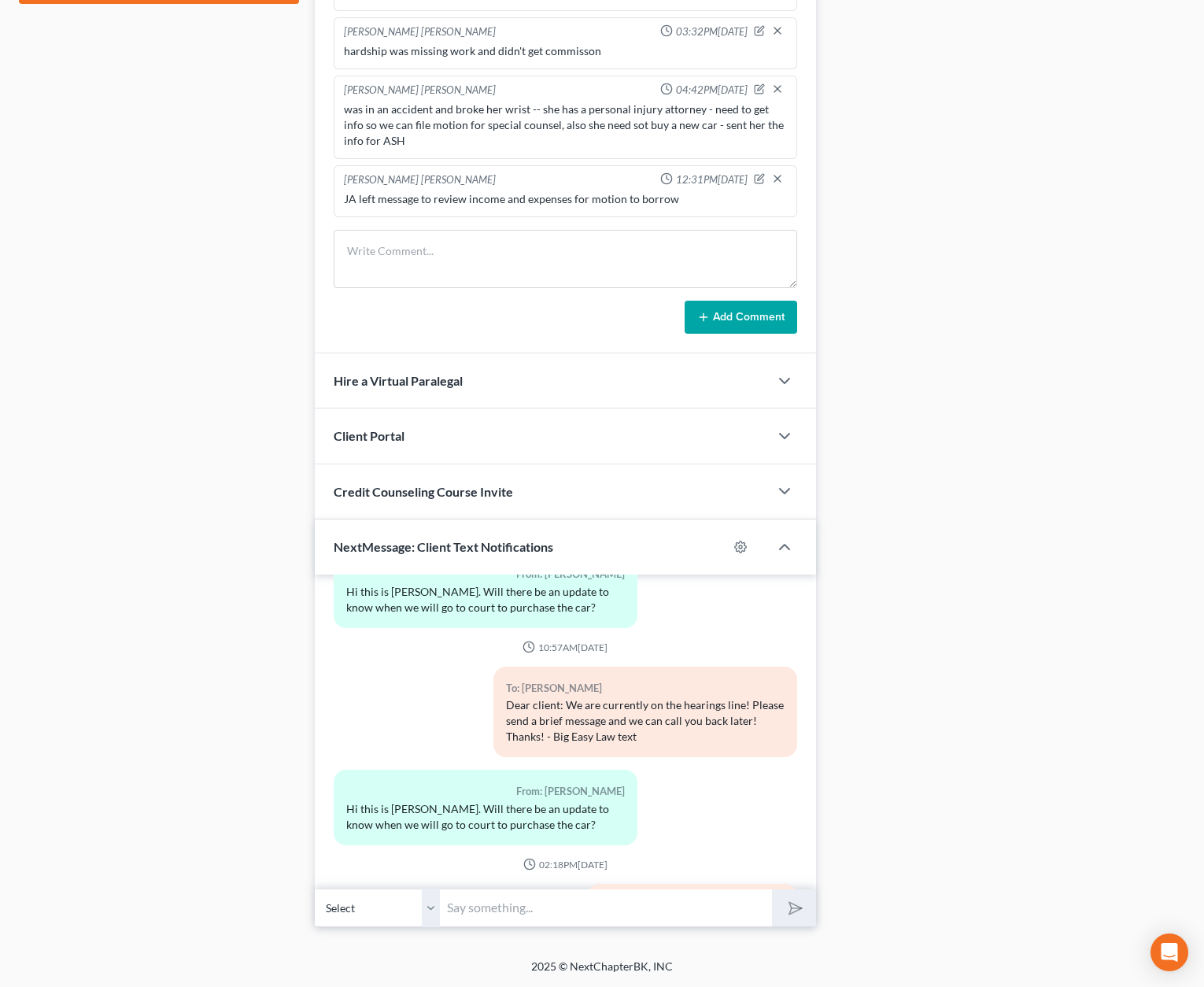
scroll to position [3261, 0]
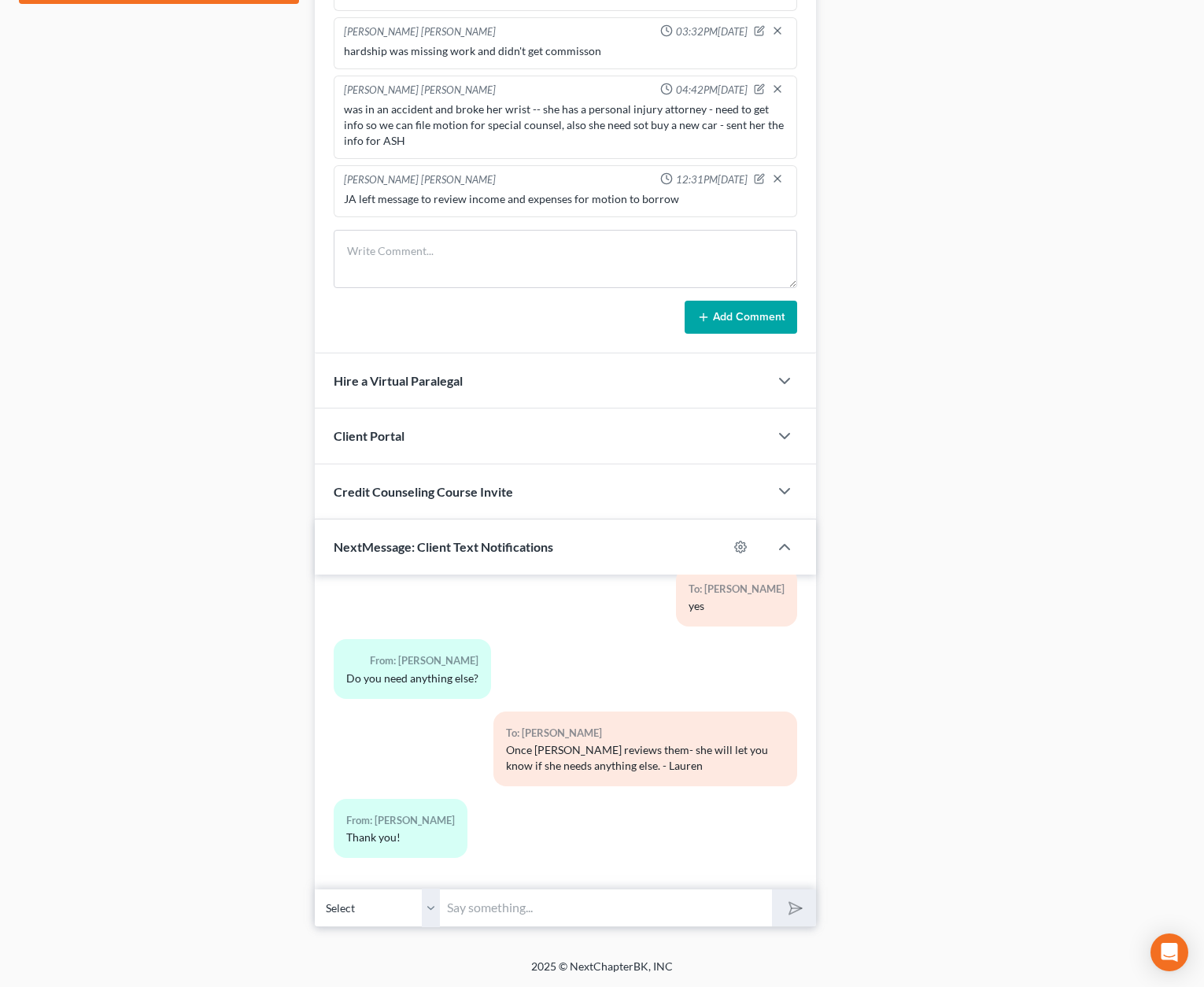
click at [527, 894] on input "text" at bounding box center [607, 908] width 333 height 39
type input "[PERSON_NAME] - this is [PERSON_NAME] - what is the name and address of your cu…"
click at [772, 890] on button "submit" at bounding box center [794, 908] width 44 height 37
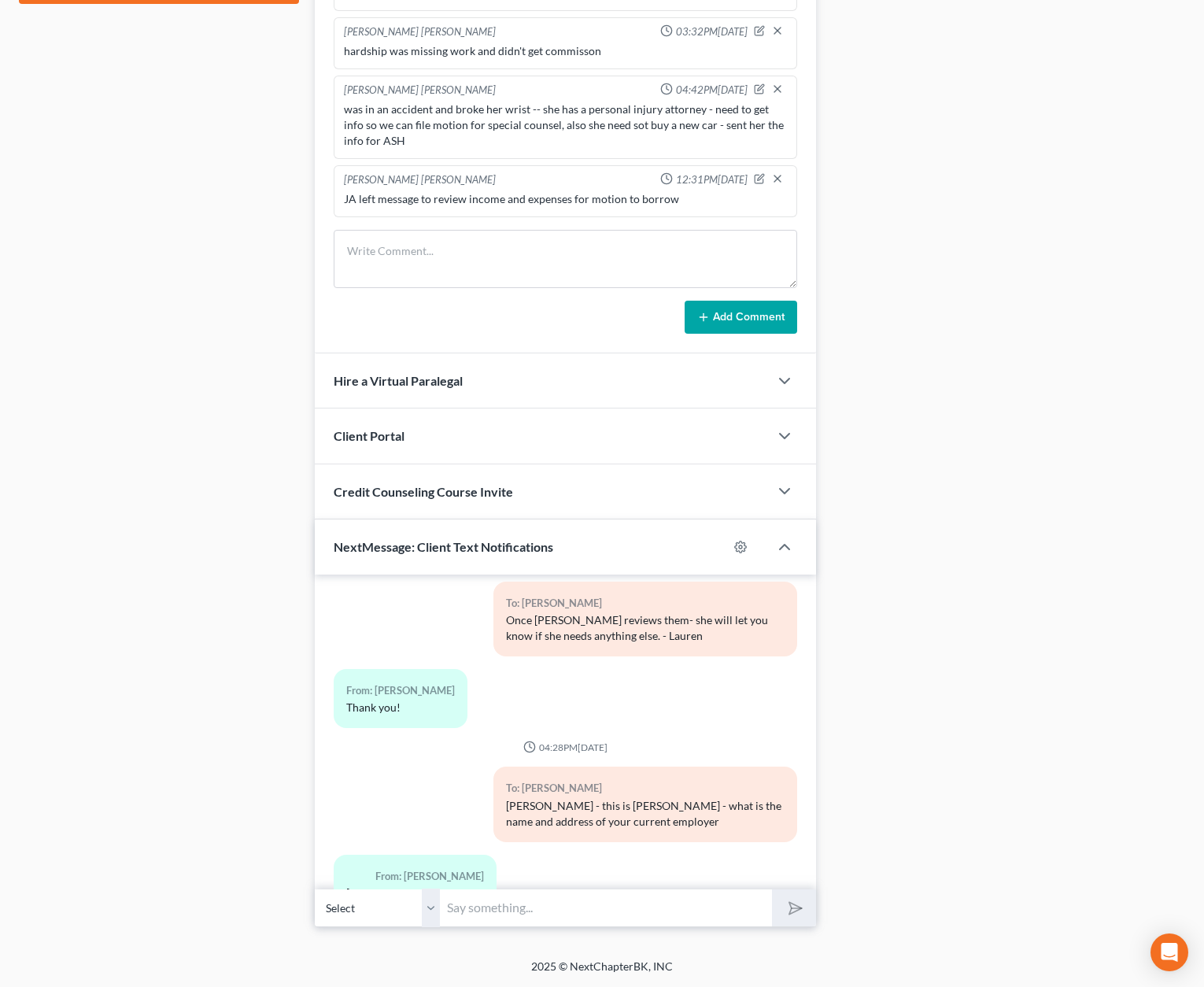
scroll to position [3494, 0]
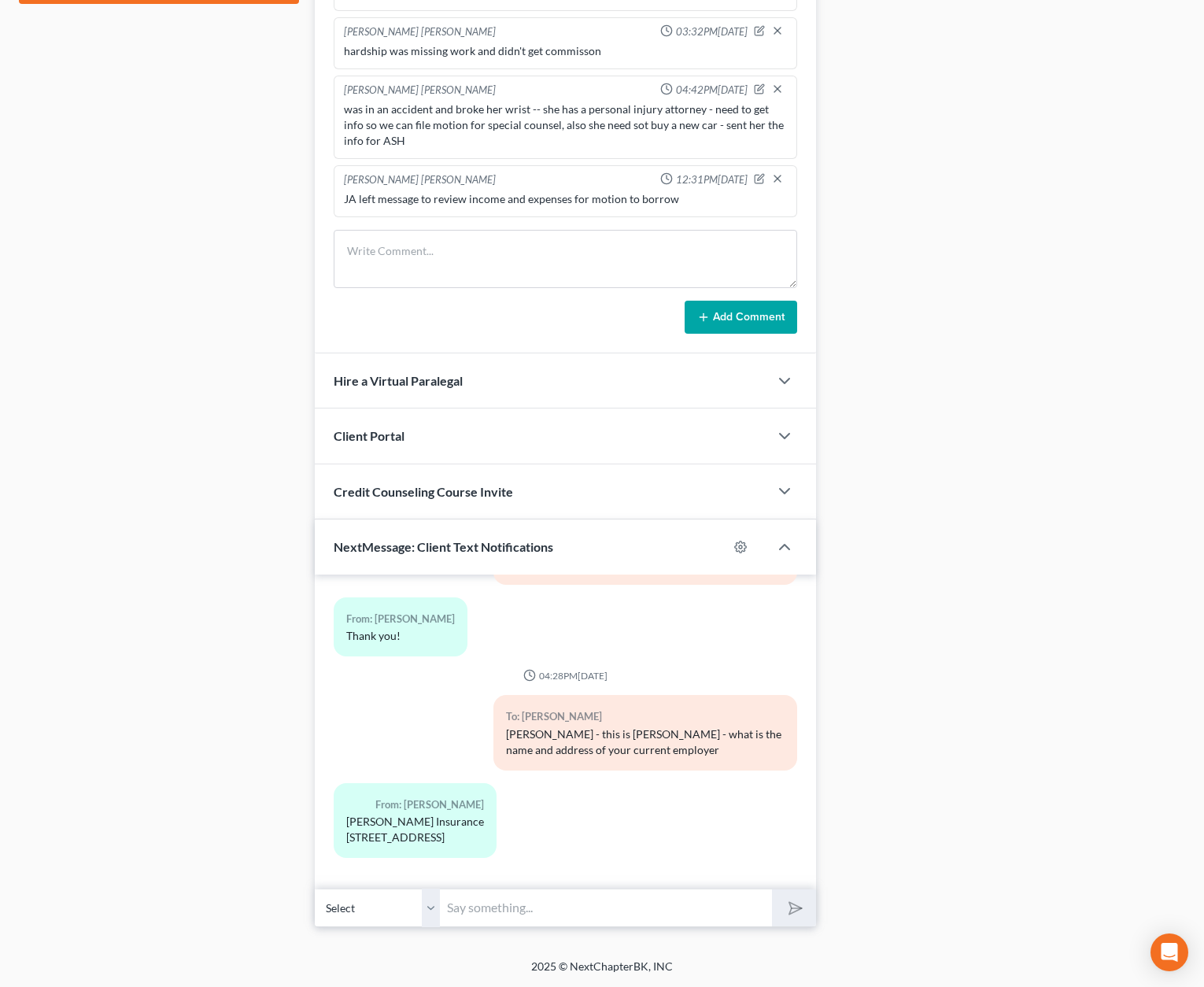
click at [625, 898] on input "text" at bounding box center [607, 908] width 333 height 39
type input "And when did you start"
click at [772, 890] on button "submit" at bounding box center [794, 908] width 44 height 37
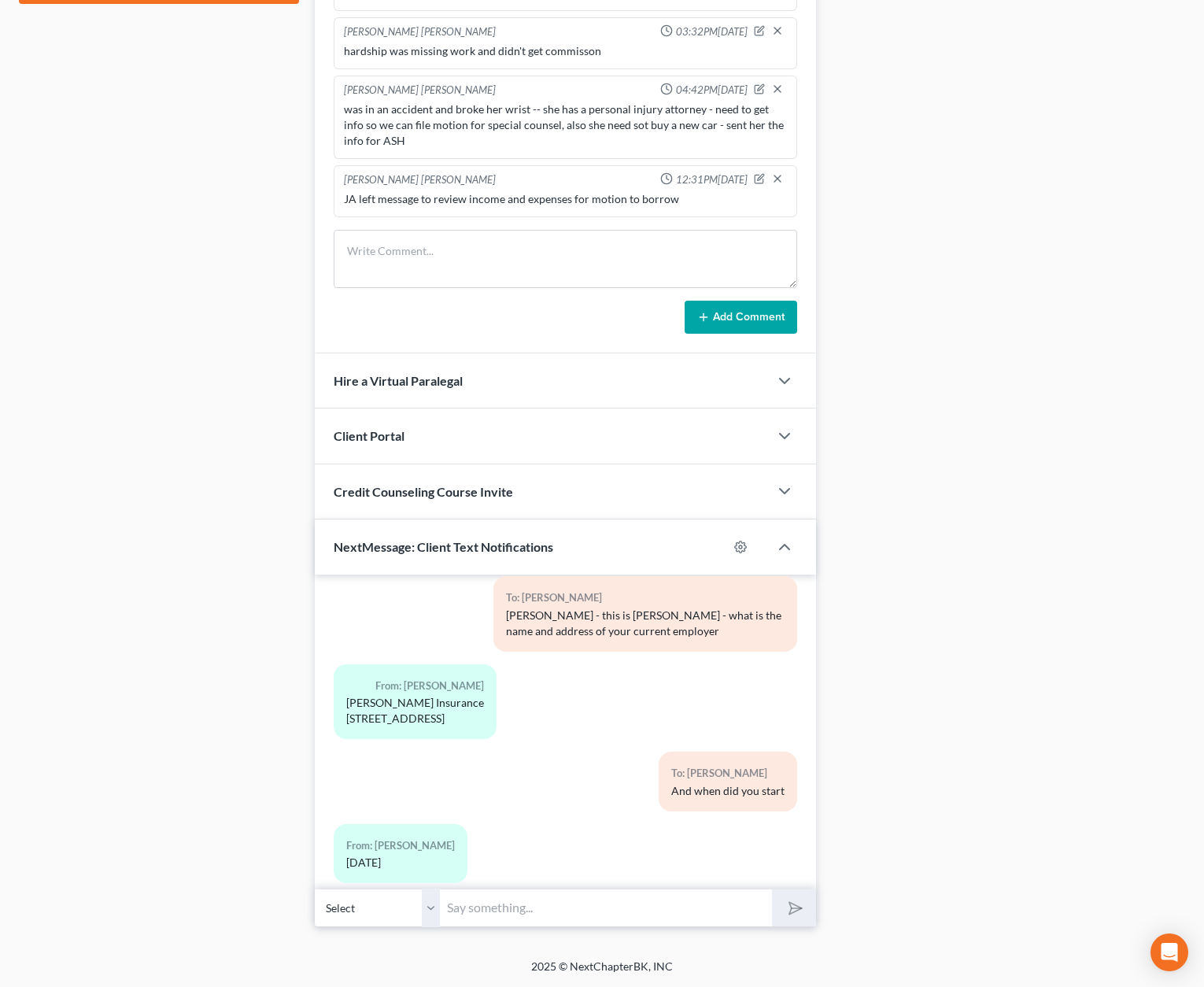
scroll to position [3638, 0]
